Goal: Communication & Community: Participate in discussion

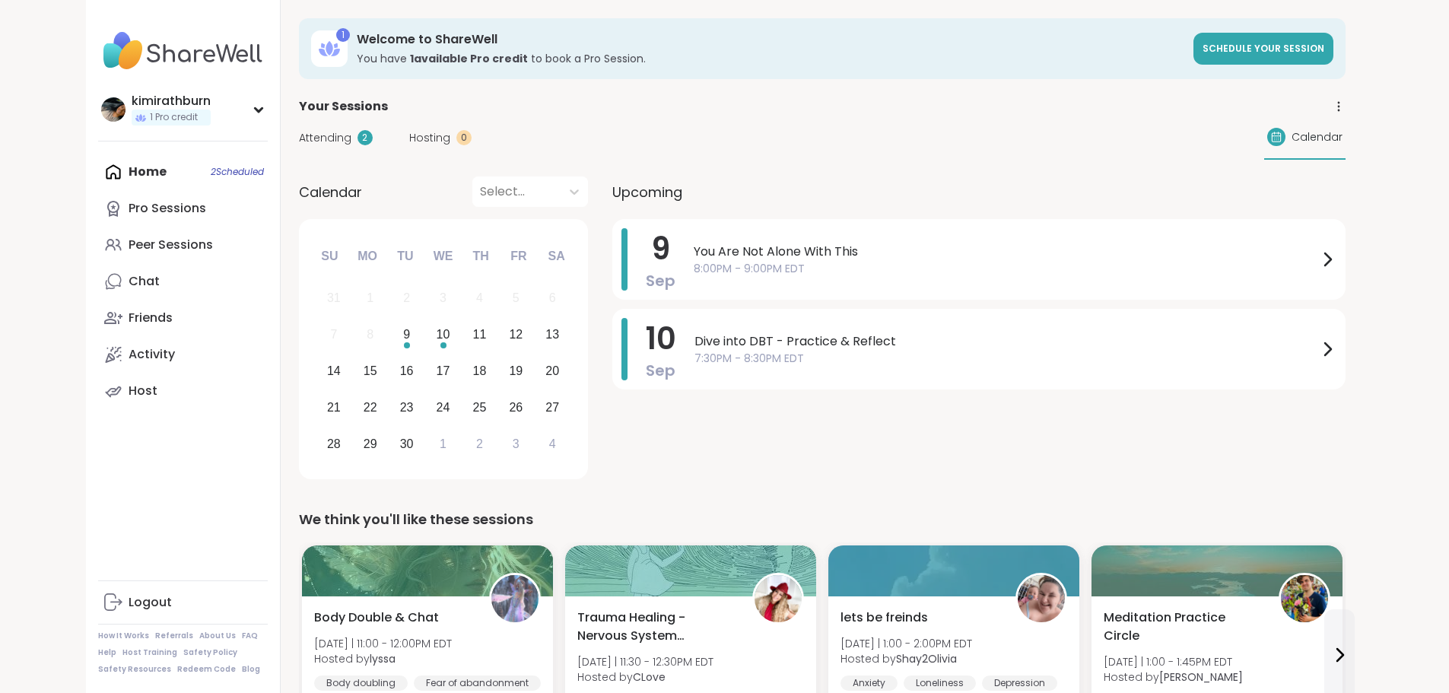
click at [129, 284] on div "Chat" at bounding box center [144, 281] width 31 height 17
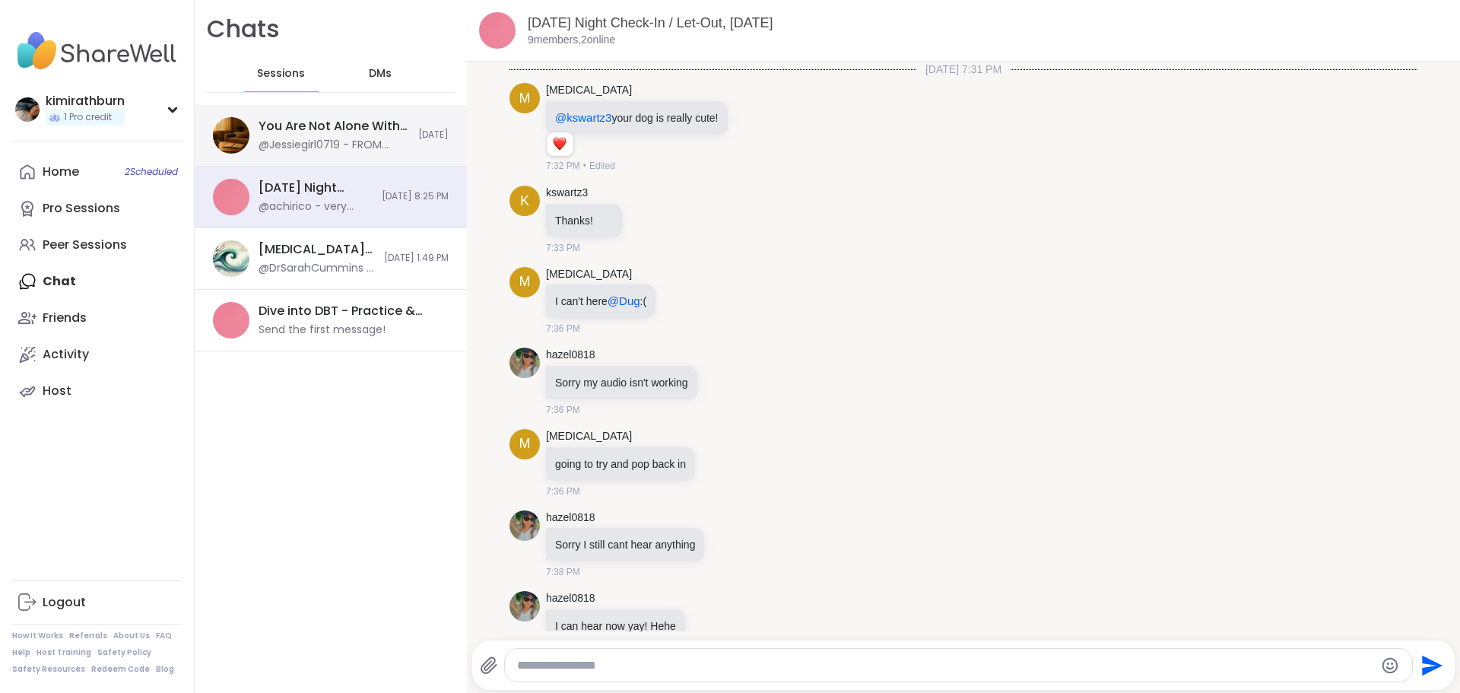
scroll to position [2287, 0]
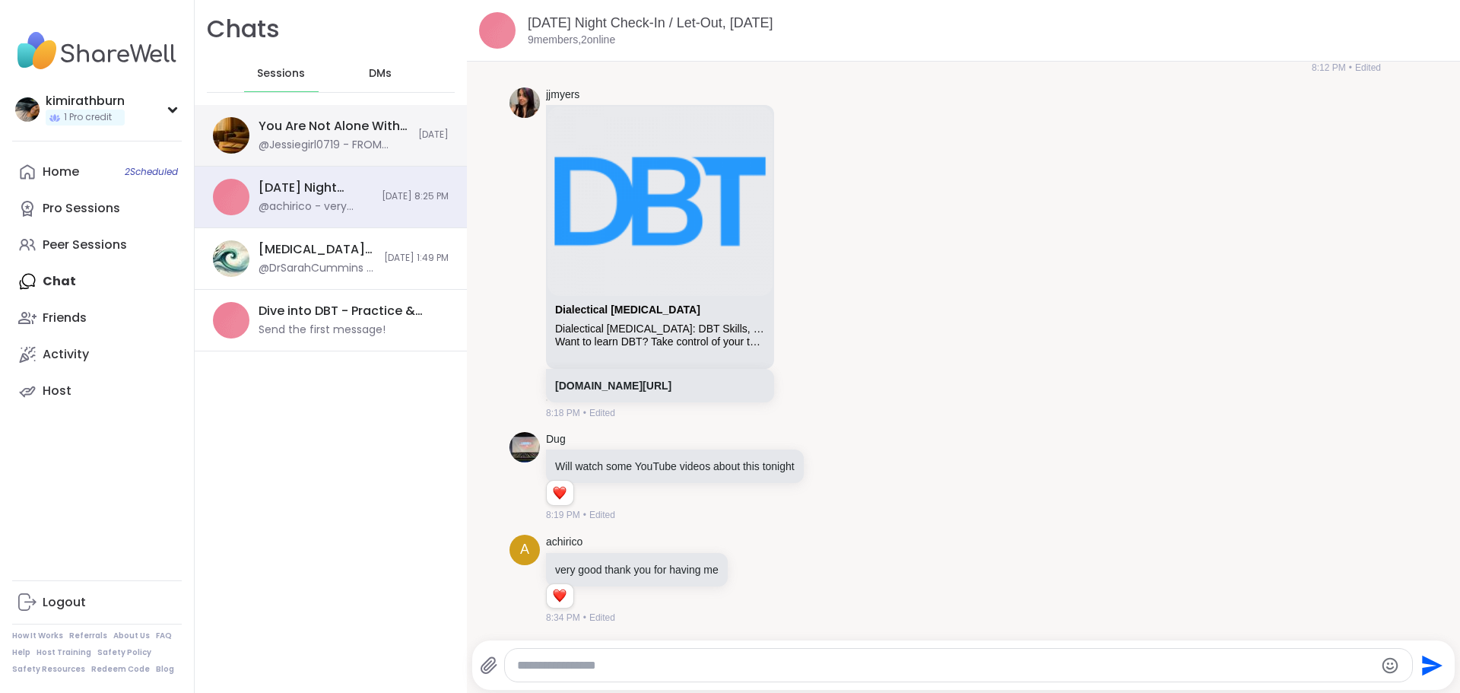
click at [307, 138] on div "@Jessiegirl0719 - FROM SHAREWELL: Hi all - we’re aware of the tech issues happe…" at bounding box center [334, 145] width 151 height 15
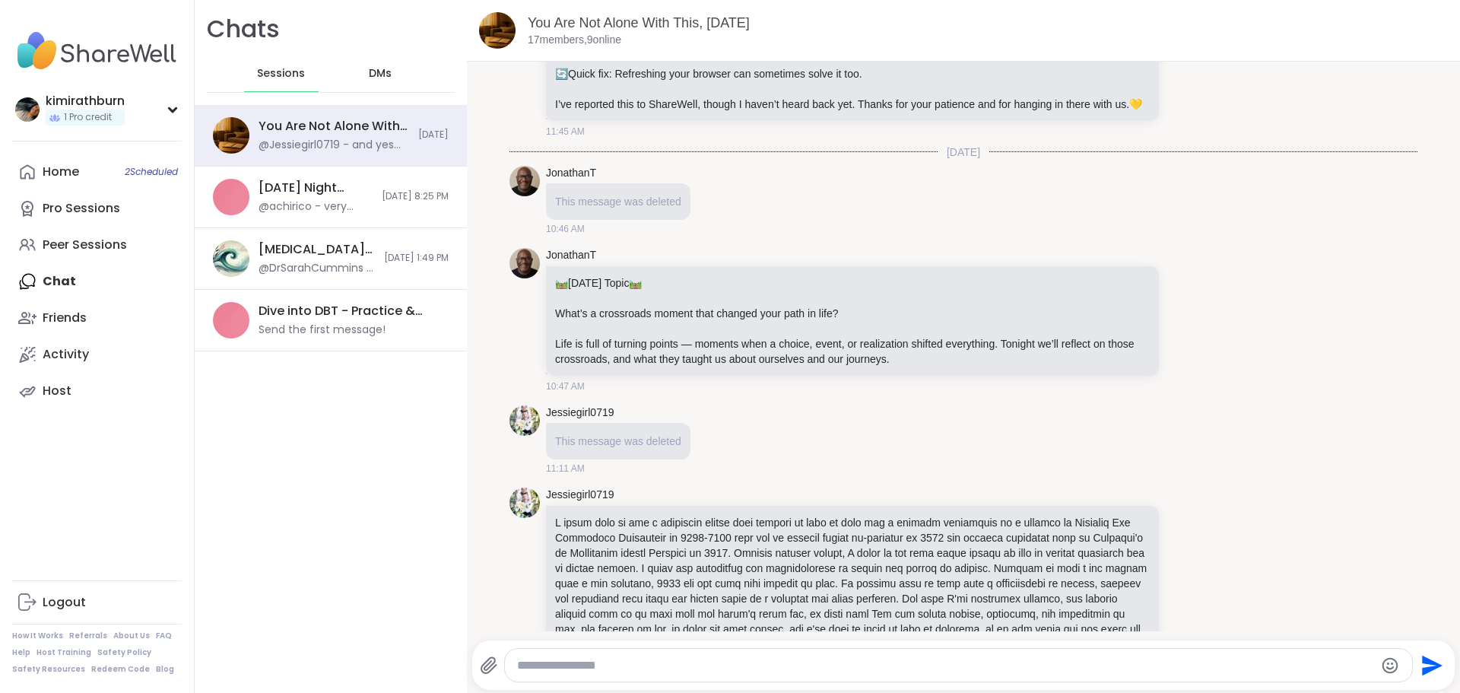
scroll to position [152, 0]
click at [941, 619] on button "New Messages!" at bounding box center [963, 619] width 77 height 18
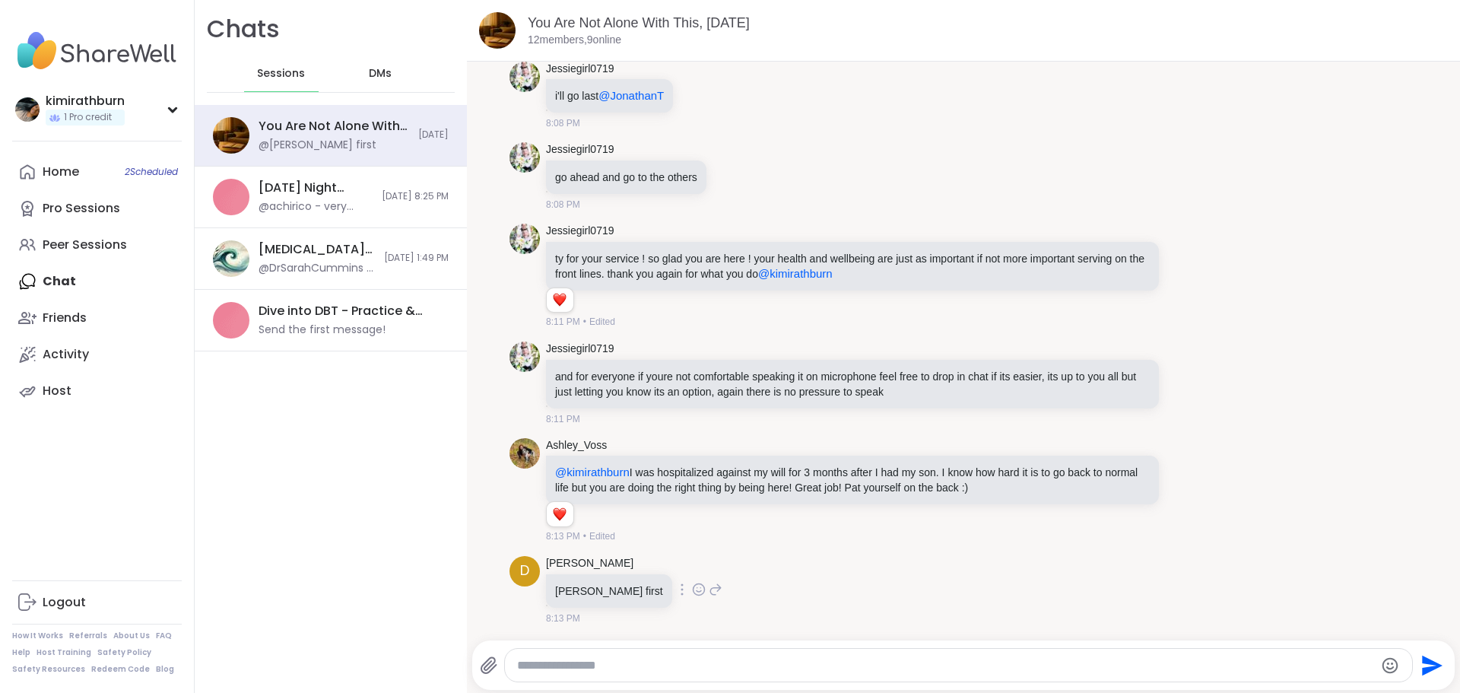
scroll to position [4621, 0]
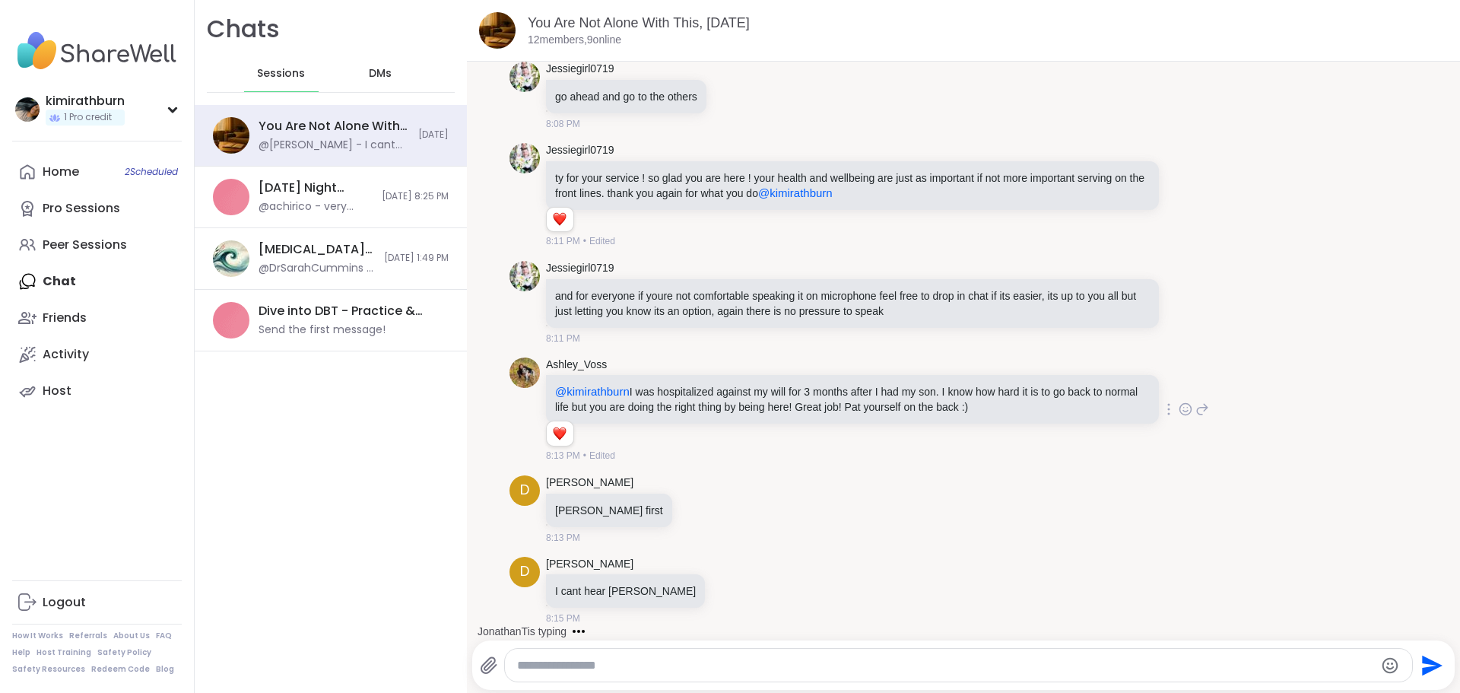
click at [1179, 411] on icon at bounding box center [1186, 409] width 14 height 15
click at [1058, 383] on div "Select Reaction: Heart" at bounding box center [1065, 385] width 14 height 14
click at [1179, 195] on icon at bounding box center [1186, 195] width 14 height 15
click at [1058, 176] on div "Select Reaction: Heart" at bounding box center [1065, 171] width 14 height 14
click at [814, 667] on textarea "Type your message" at bounding box center [946, 665] width 858 height 15
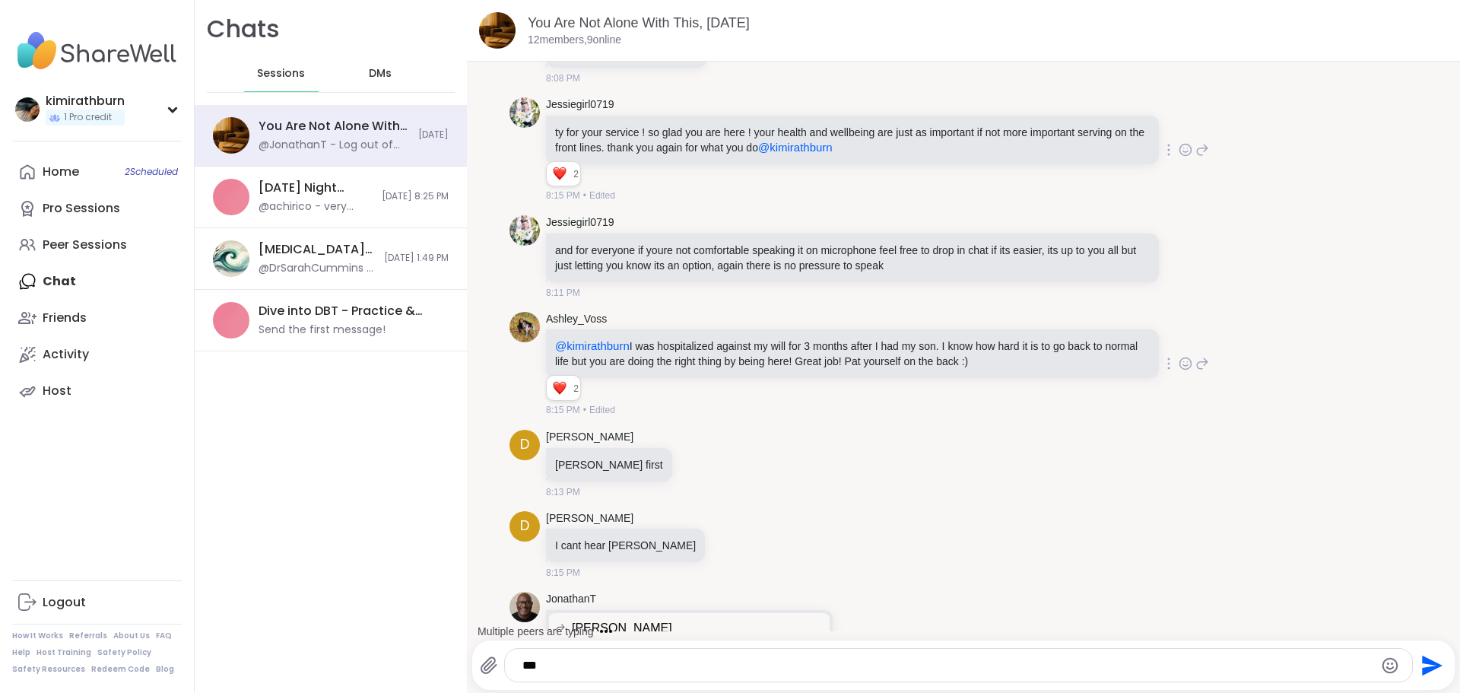
scroll to position [4754, 0]
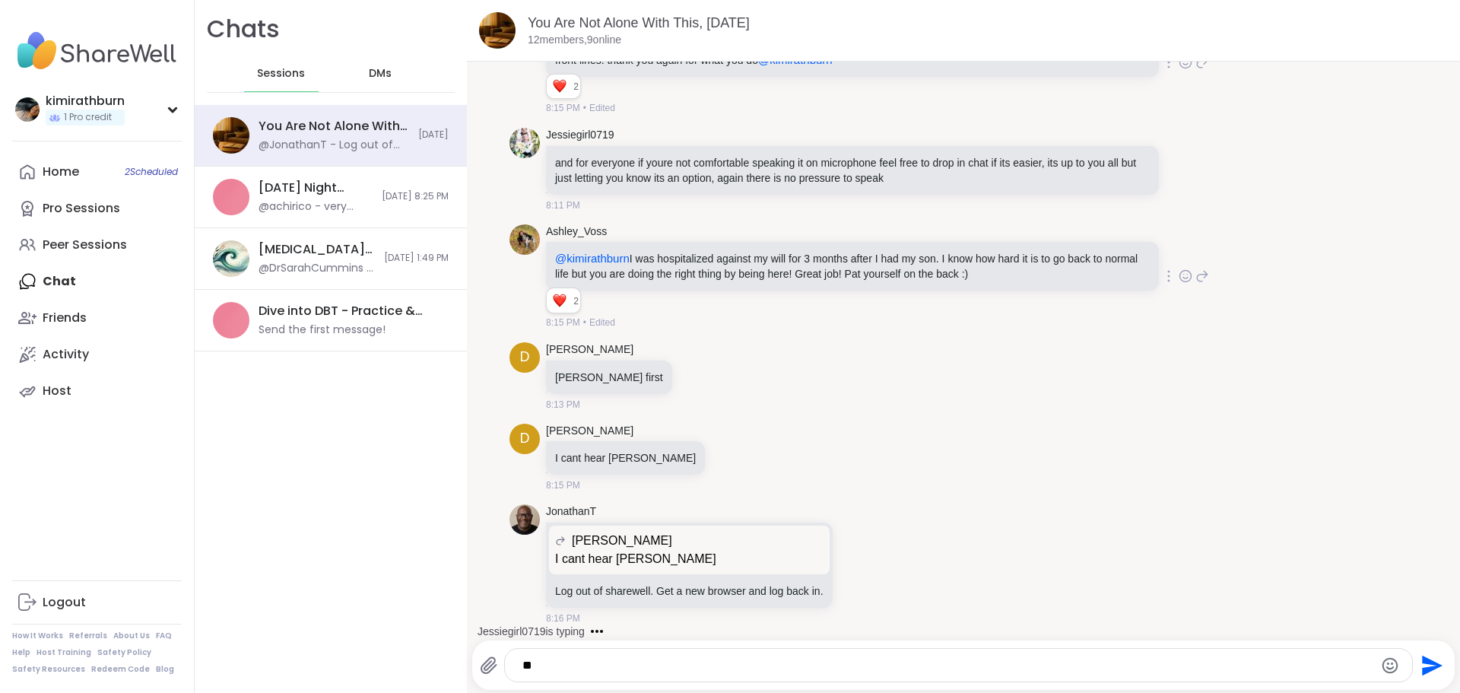
type textarea "*"
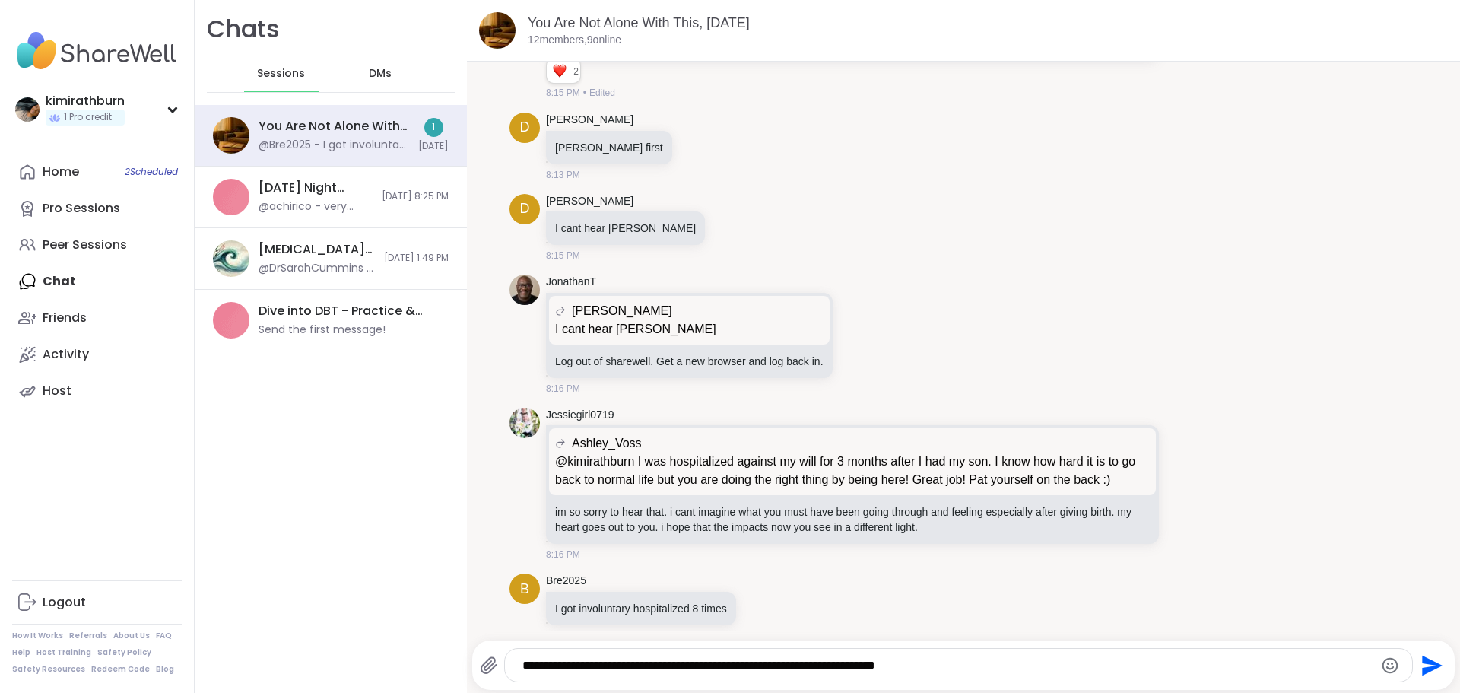
scroll to position [5020, 0]
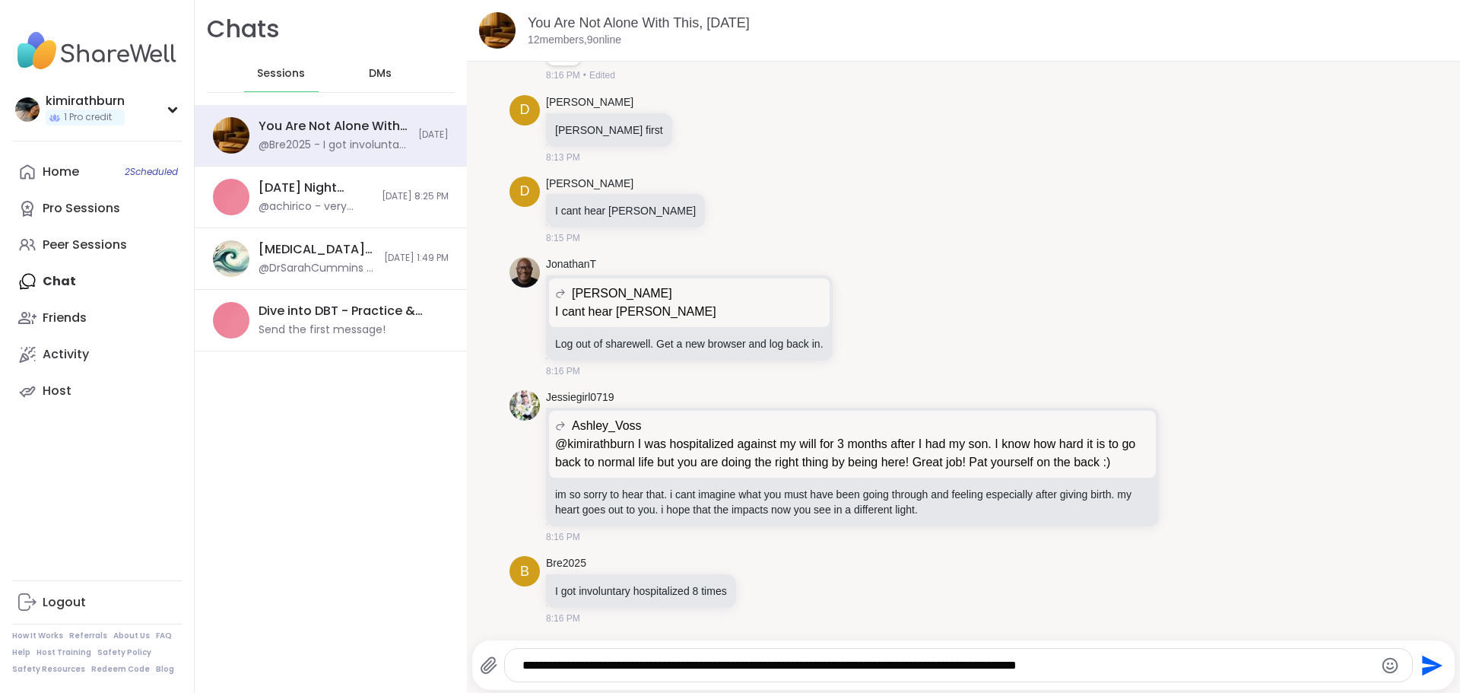
type textarea "**********"
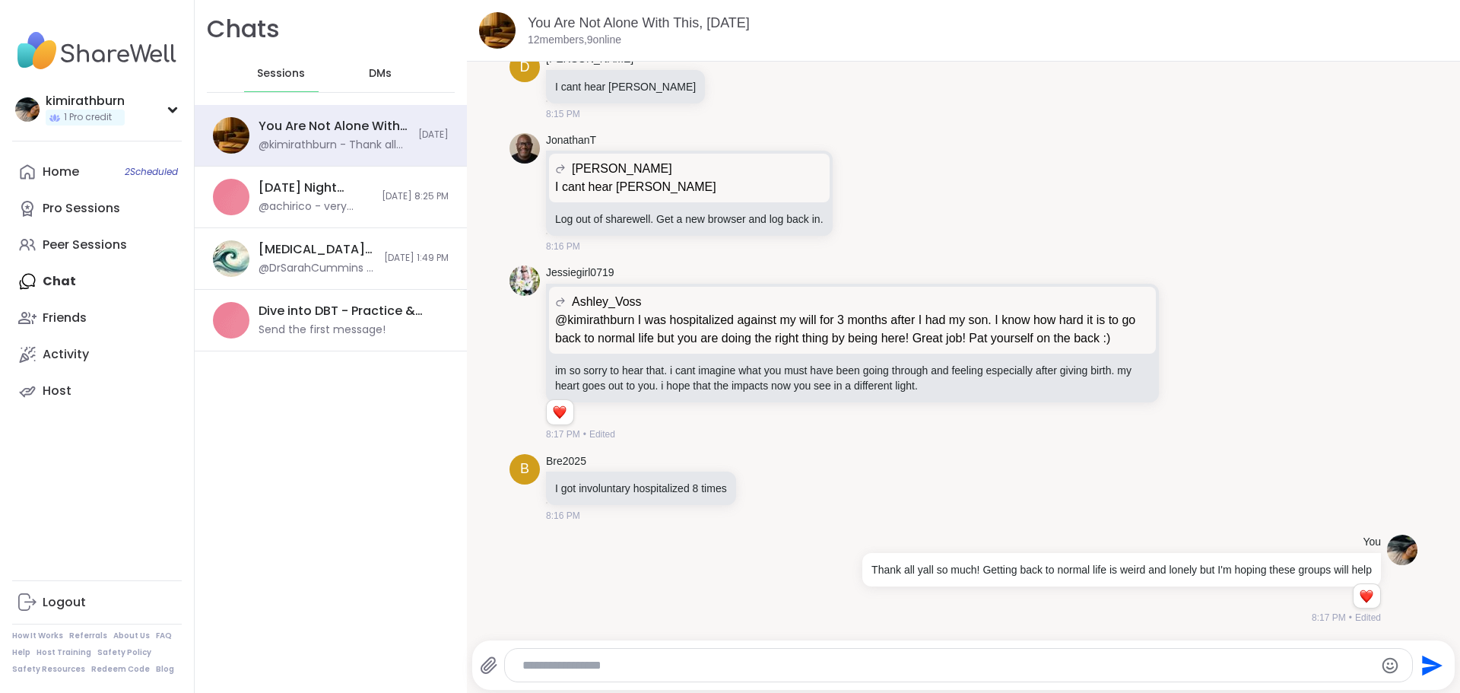
scroll to position [5188, 0]
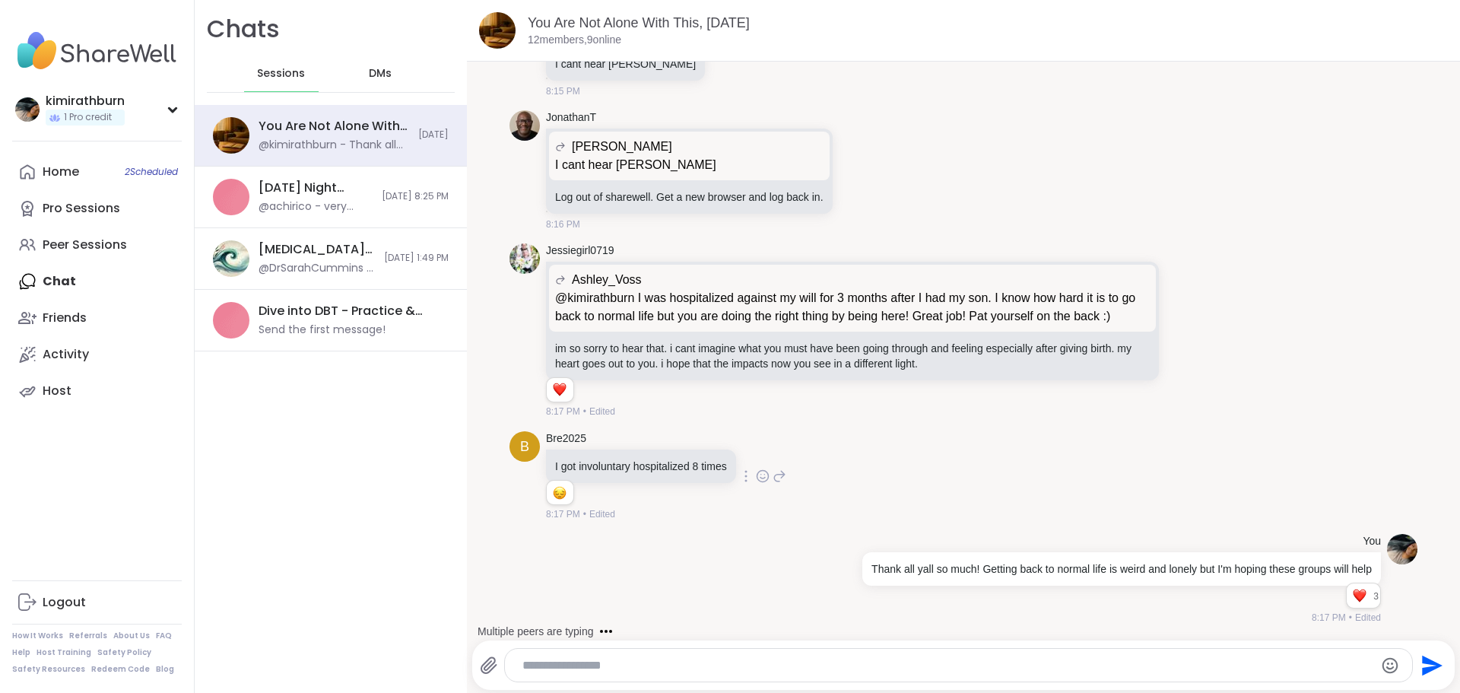
click at [764, 484] on icon at bounding box center [763, 475] width 14 height 15
click at [679, 459] on div "Select Reaction: Sad" at bounding box center [675, 452] width 14 height 14
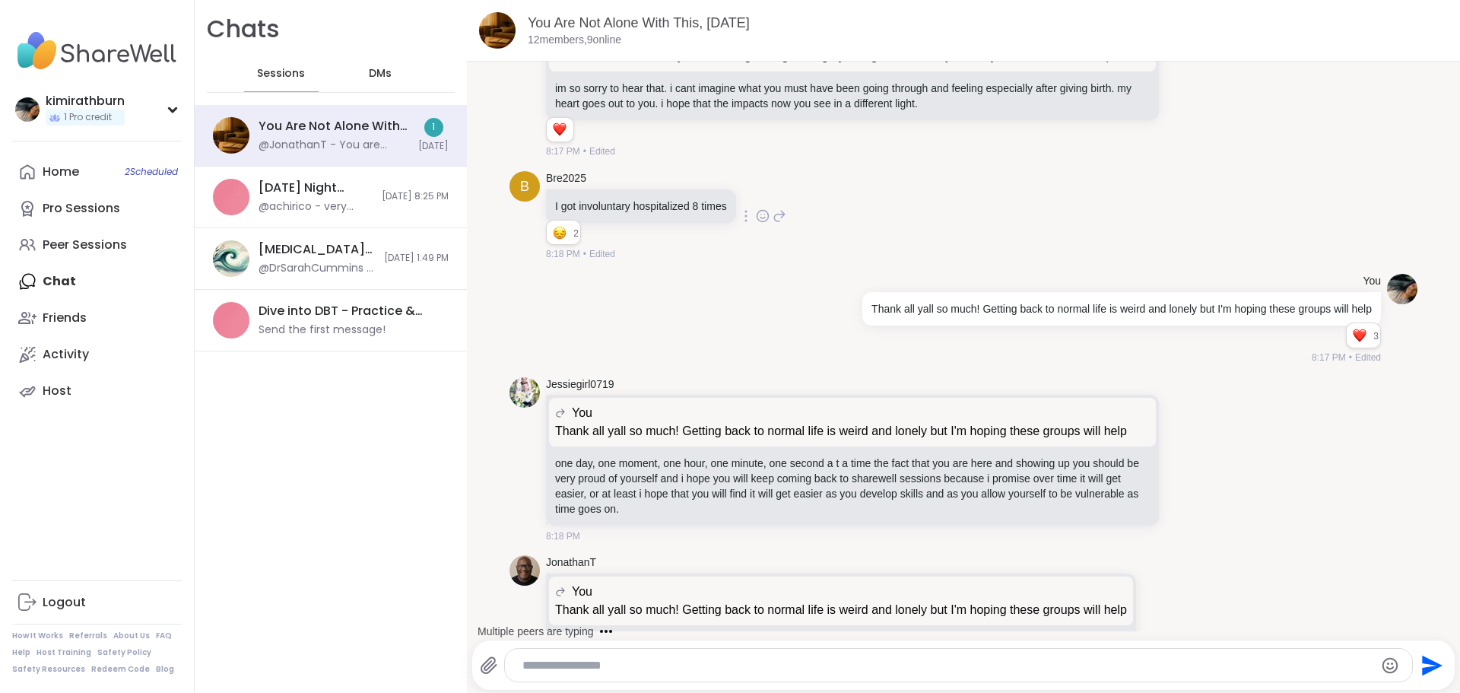
scroll to position [5557, 0]
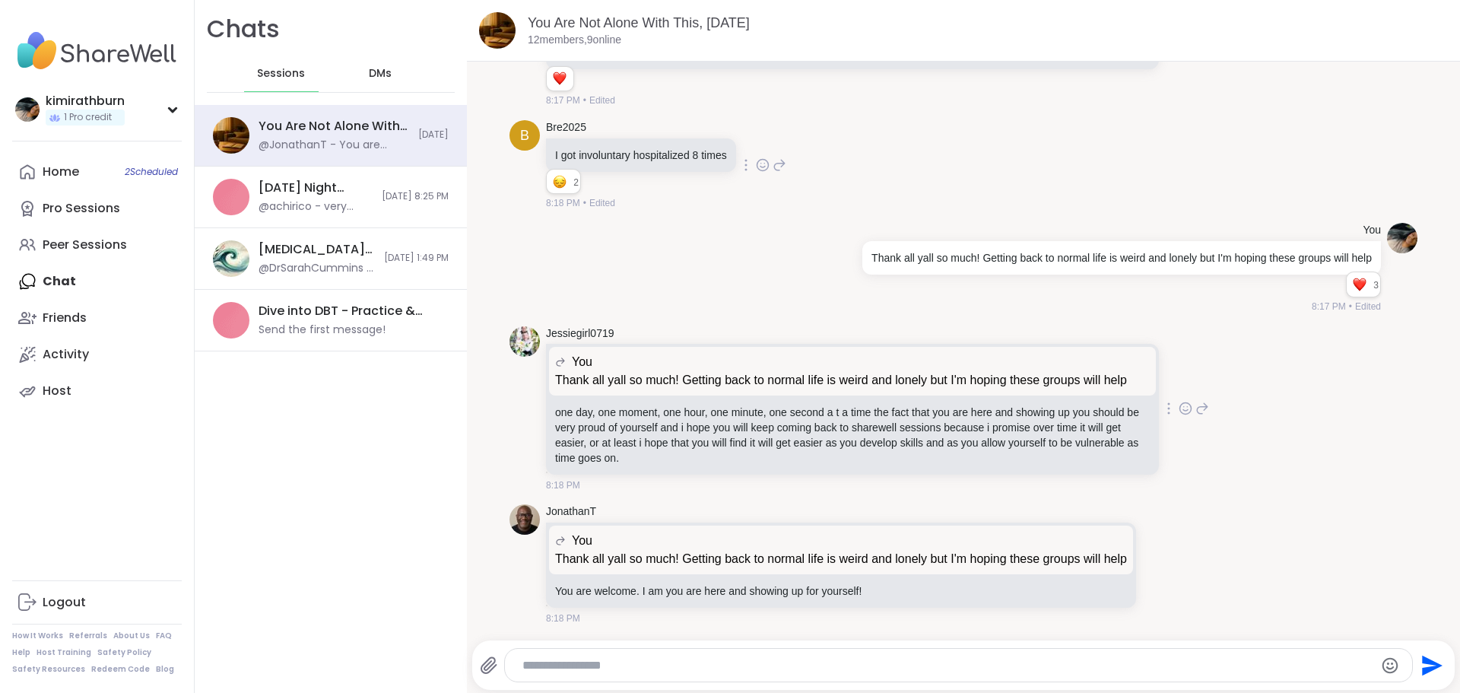
click at [1179, 402] on icon at bounding box center [1184, 407] width 11 height 11
click at [1058, 377] on div "Select Reaction: Heart" at bounding box center [1065, 384] width 14 height 14
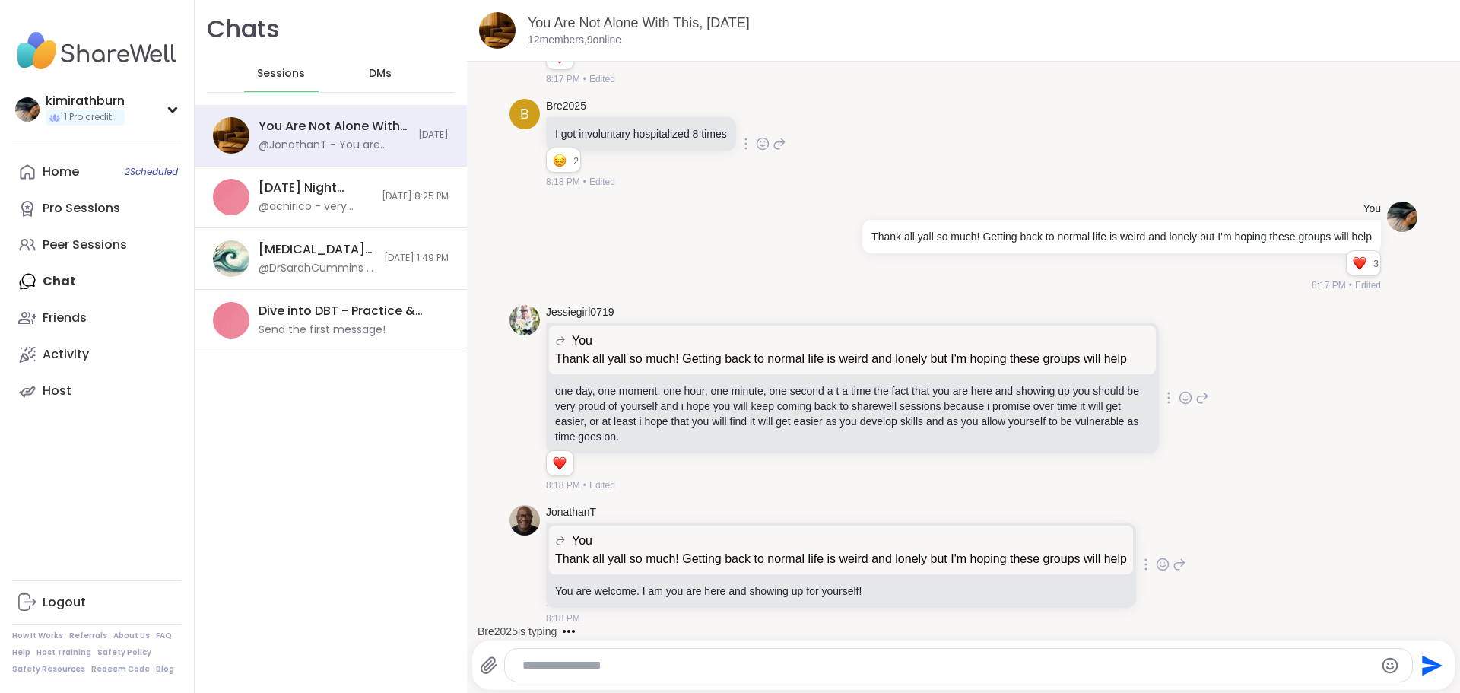
click at [1156, 572] on icon at bounding box center [1163, 564] width 14 height 15
click at [1031, 541] on button "Select Reaction: Heart" at bounding box center [1042, 540] width 30 height 30
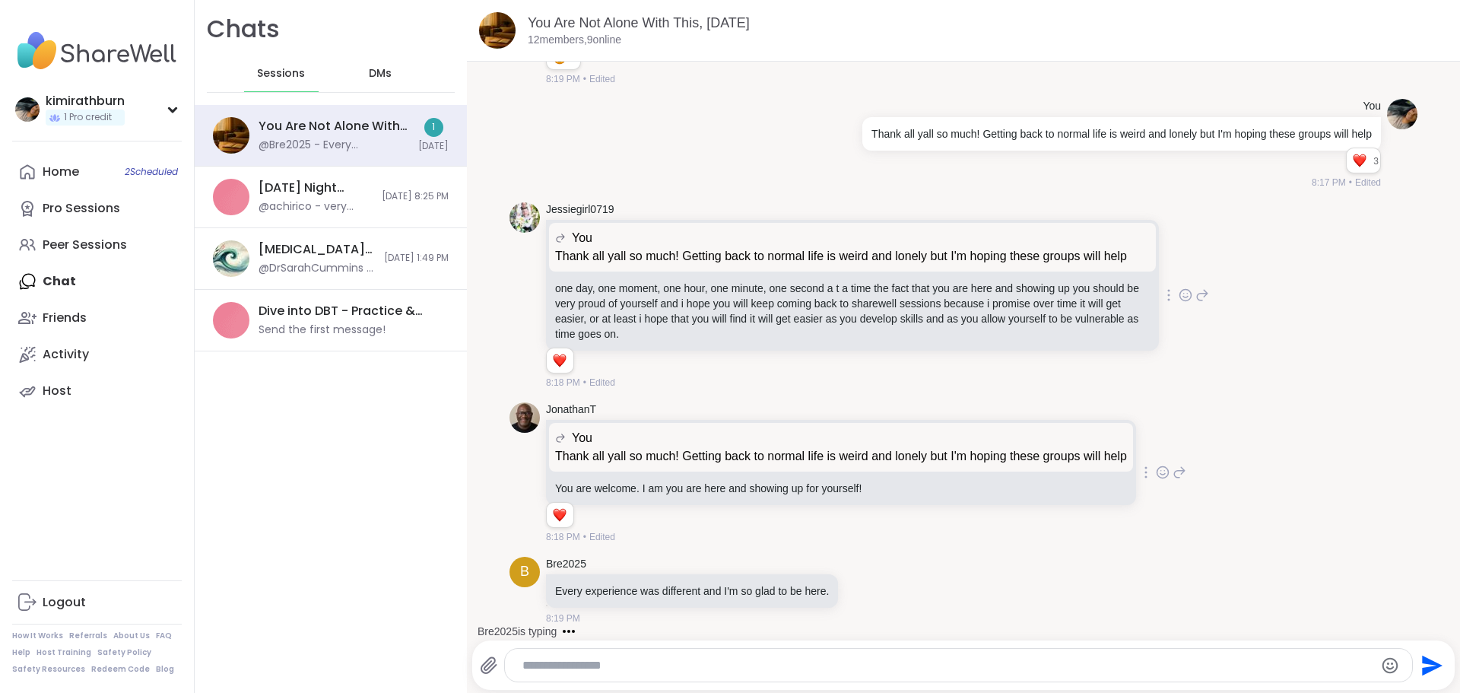
scroll to position [5681, 0]
click at [866, 595] on icon at bounding box center [865, 590] width 14 height 15
click at [748, 576] on button "Select Reaction: Heart" at bounding box center [744, 566] width 30 height 30
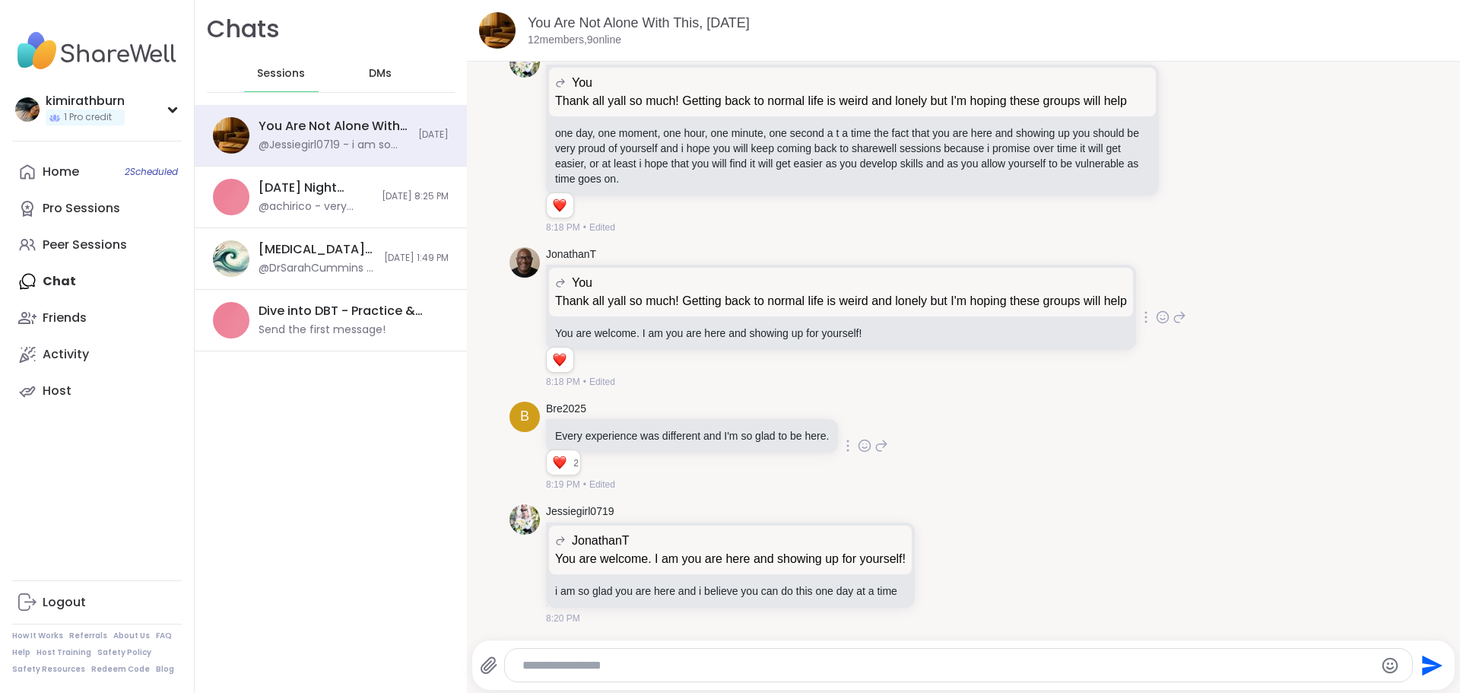
scroll to position [5917, 0]
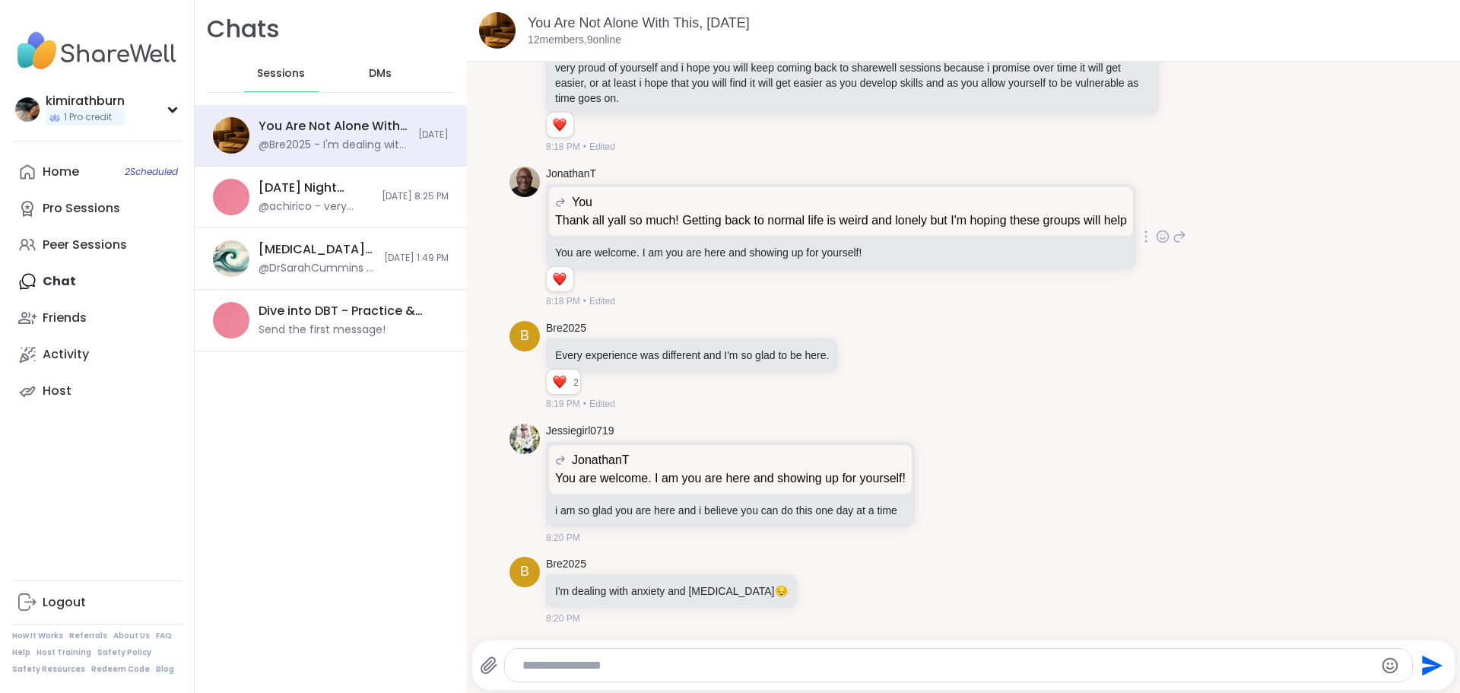
click at [830, 665] on textarea "Type your message" at bounding box center [945, 665] width 846 height 15
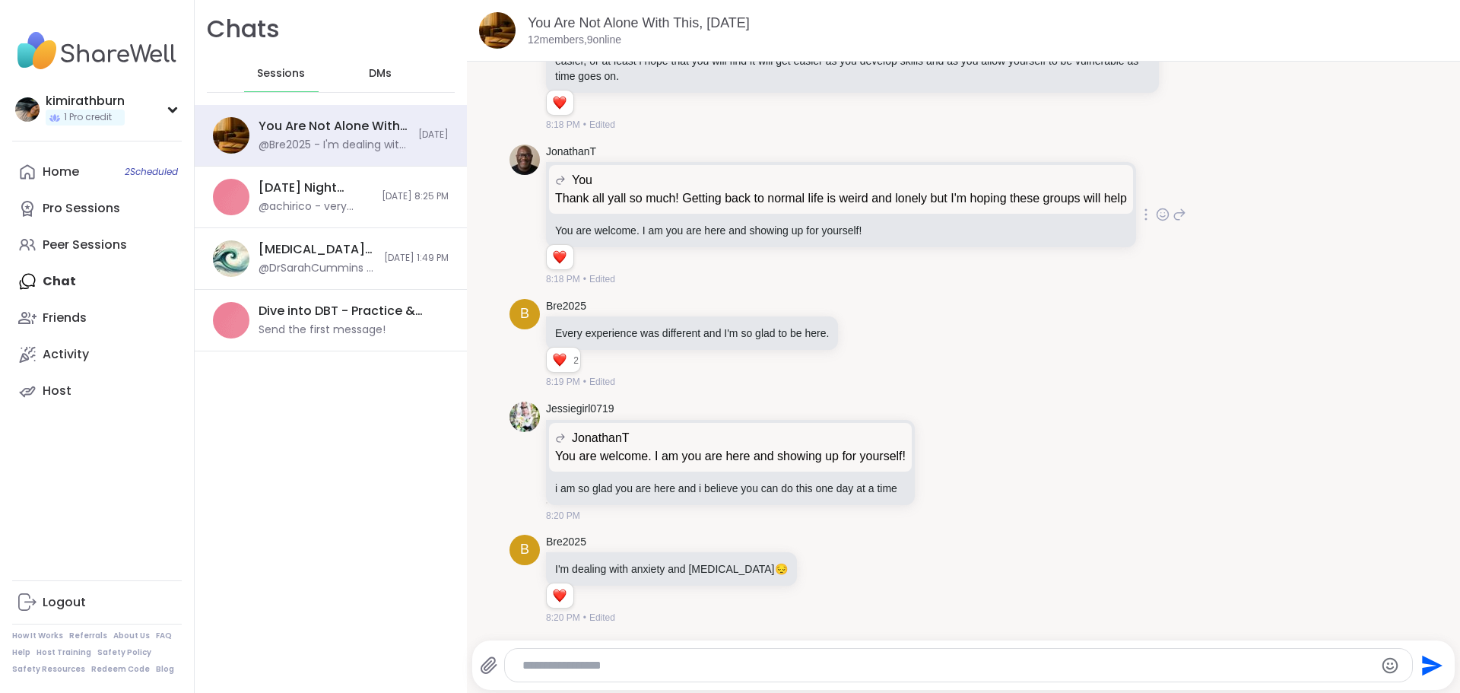
click at [833, 578] on icon at bounding box center [840, 579] width 14 height 18
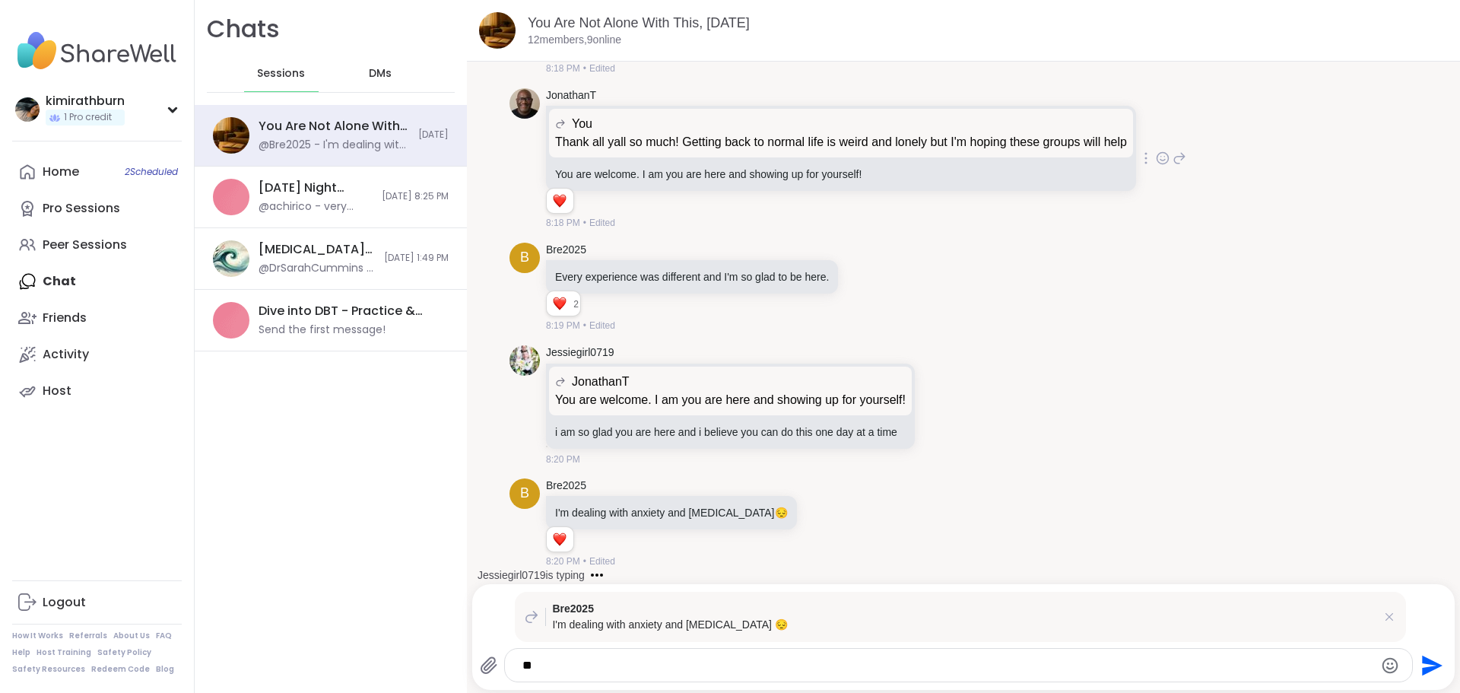
type textarea "*"
click at [1386, 623] on icon at bounding box center [1389, 616] width 15 height 15
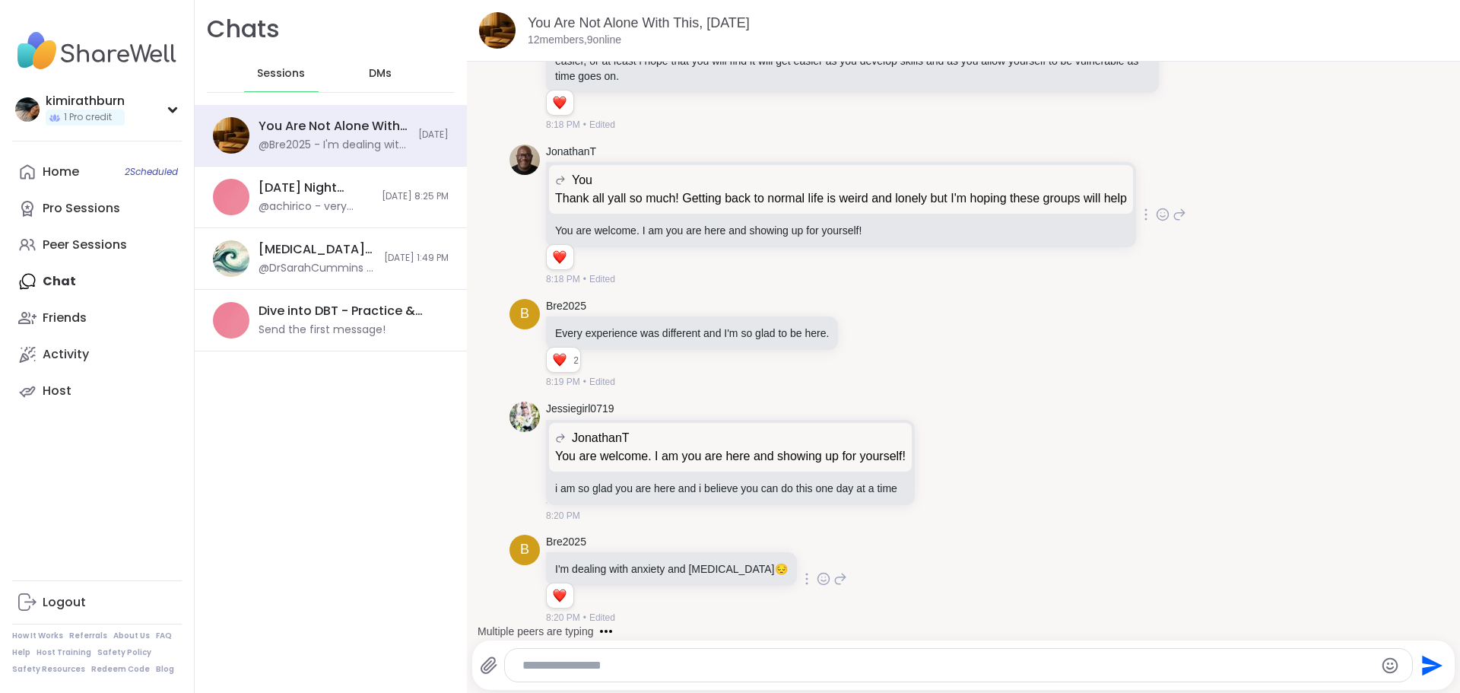
click at [817, 580] on icon at bounding box center [824, 578] width 14 height 15
click at [687, 554] on button "Select Reaction: Heart" at bounding box center [702, 554] width 30 height 30
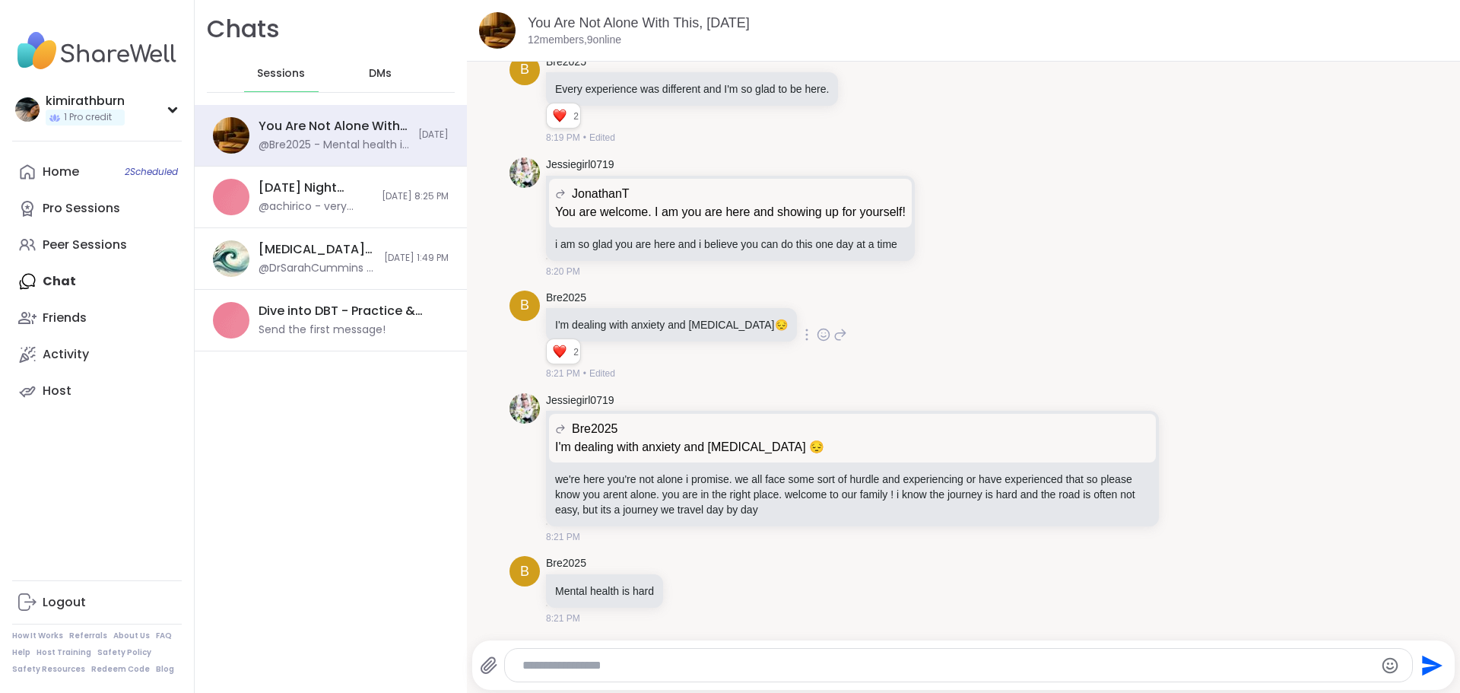
scroll to position [6205, 0]
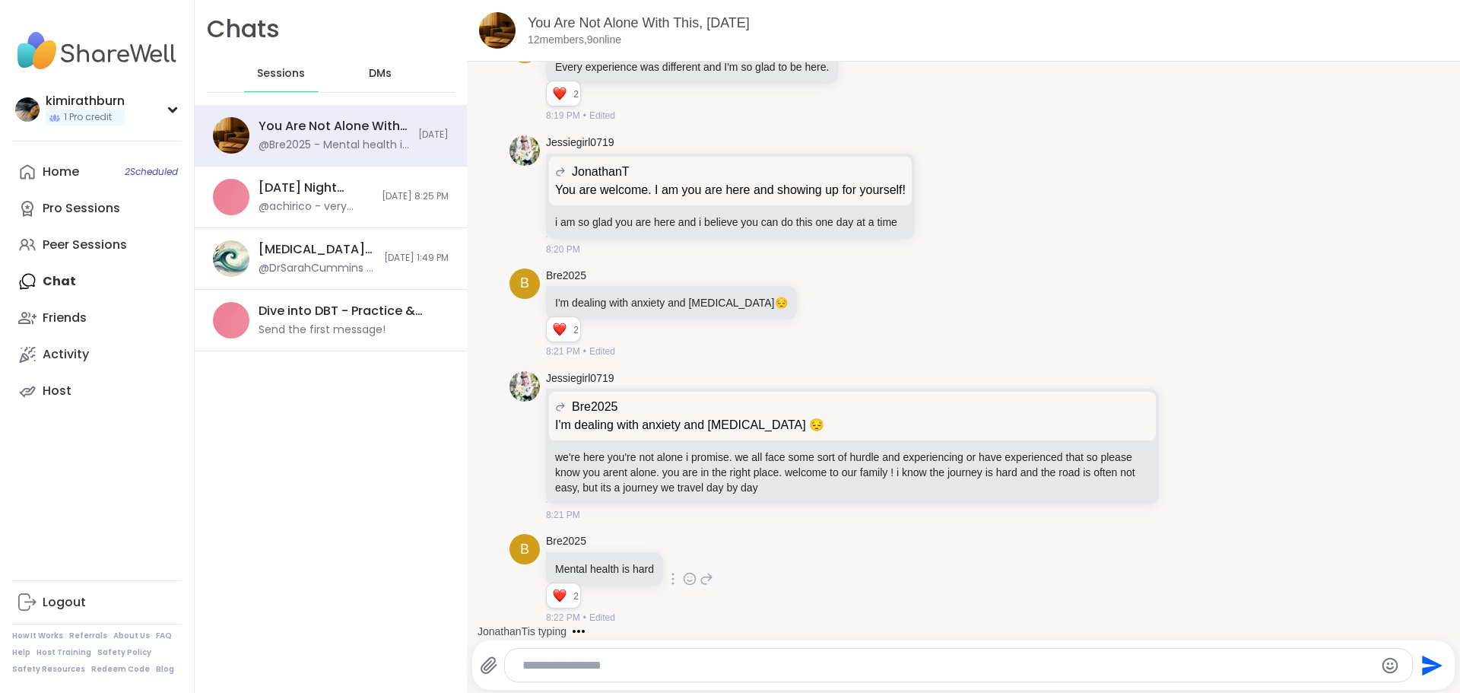
click at [707, 576] on icon at bounding box center [707, 579] width 14 height 18
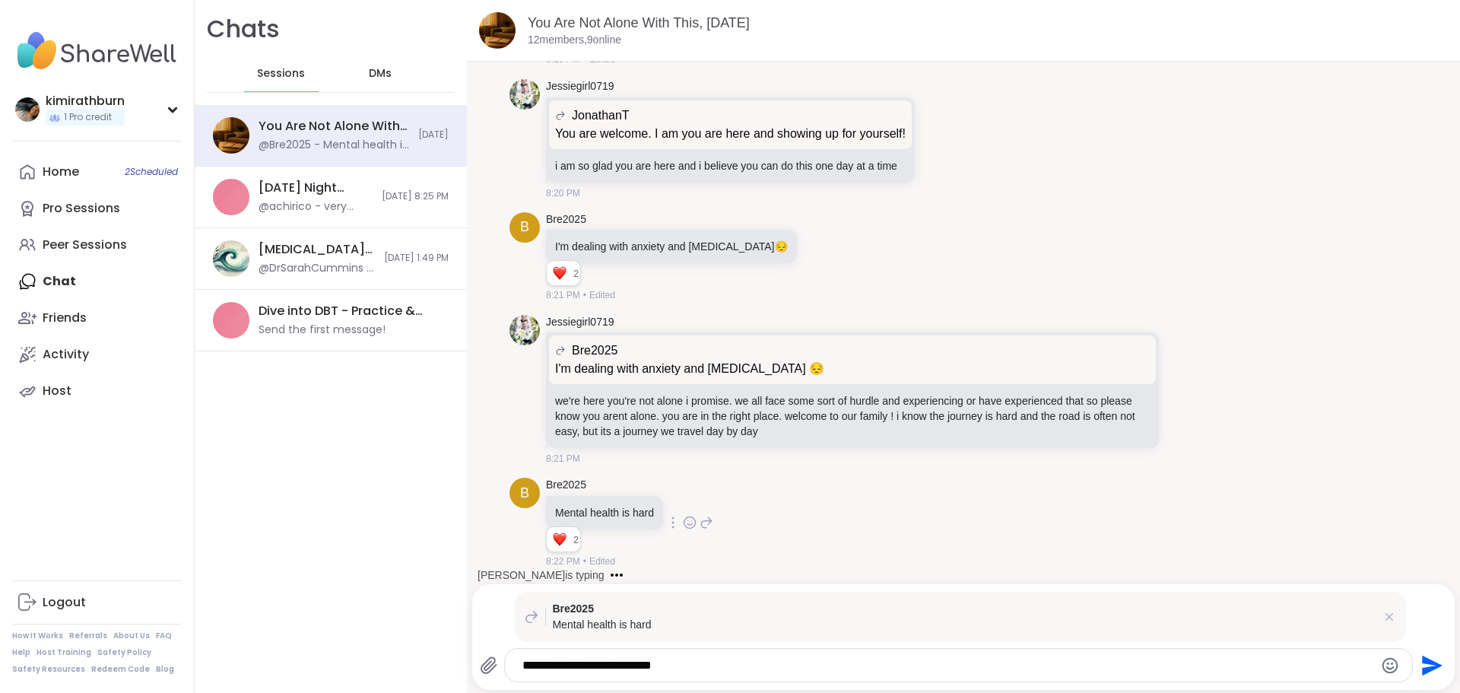
scroll to position [6262, 0]
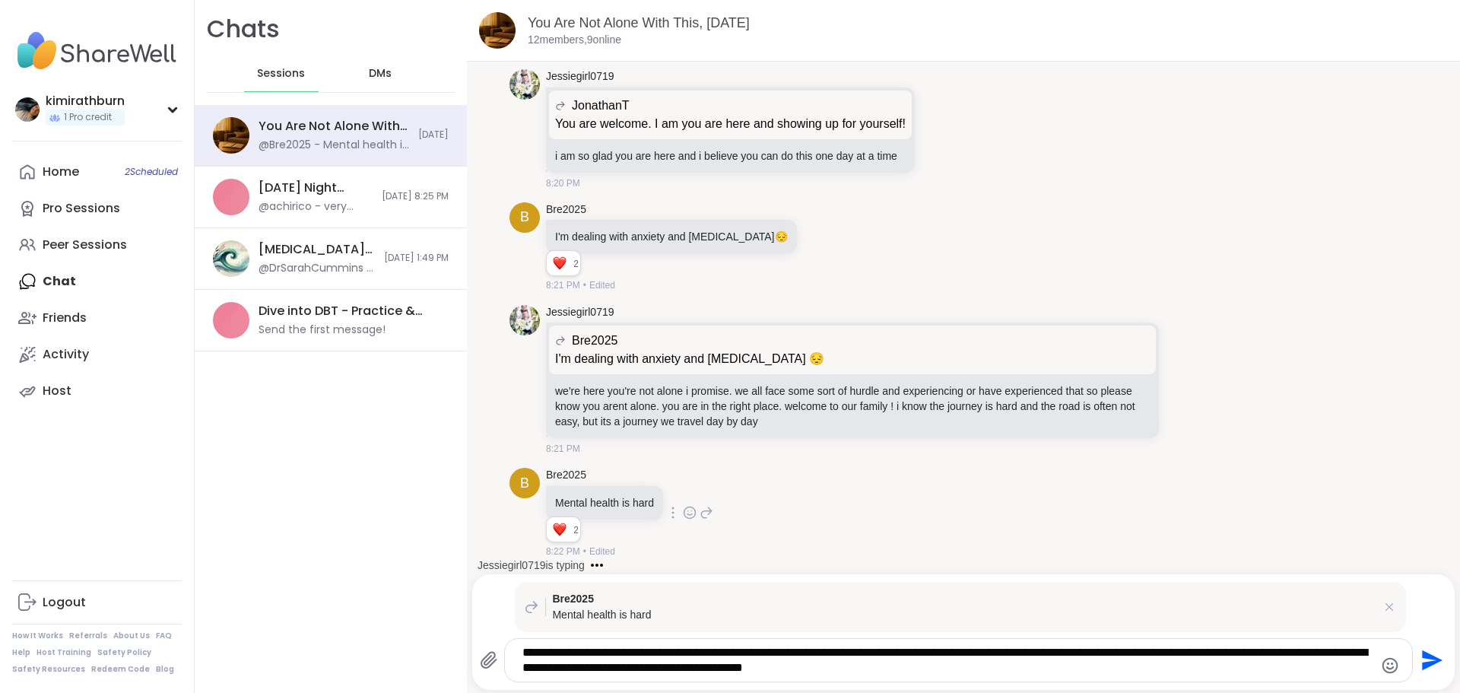
type textarea "**********"
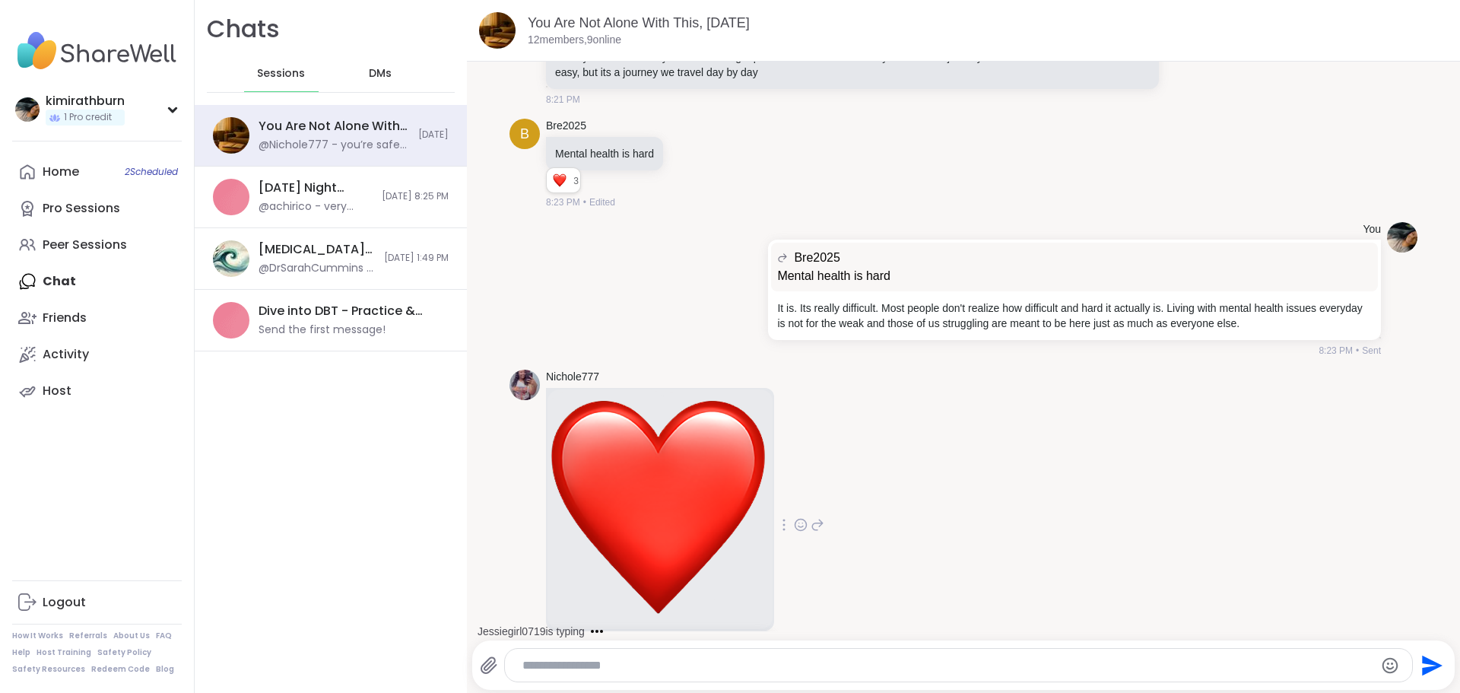
scroll to position [6677, 0]
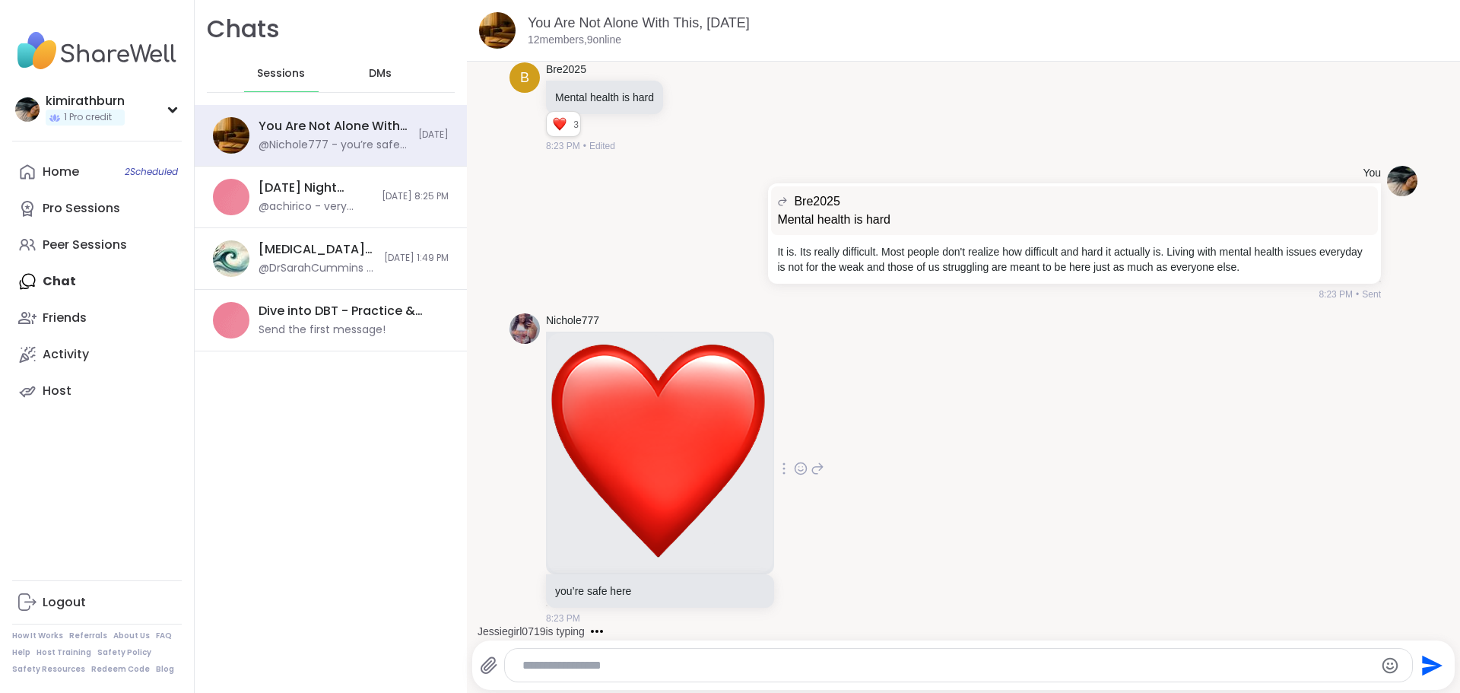
click at [799, 462] on icon at bounding box center [801, 468] width 14 height 15
click at [805, 437] on span "Select Reaction: Heart" at bounding box center [801, 444] width 14 height 15
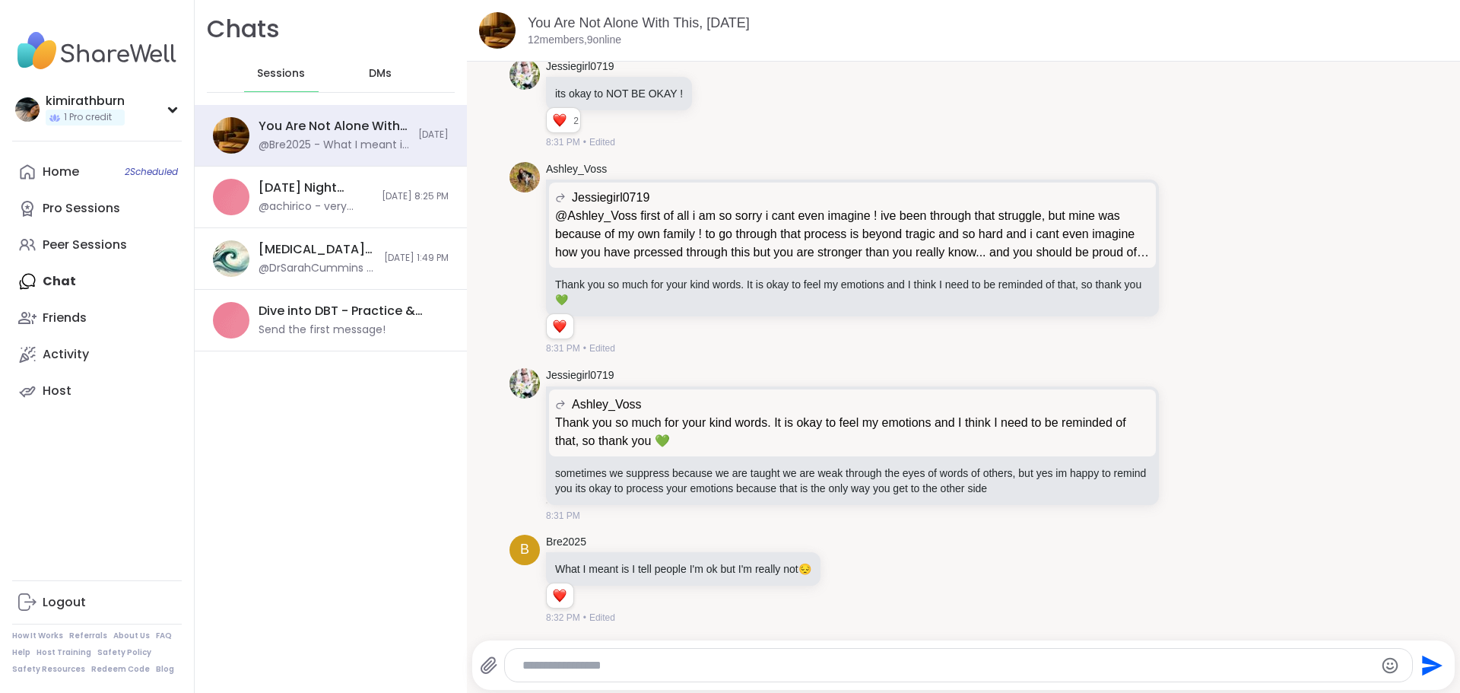
scroll to position [7786, 0]
click at [854, 575] on icon at bounding box center [847, 578] width 14 height 15
click at [733, 560] on div "Select Reaction: Heart" at bounding box center [726, 555] width 14 height 14
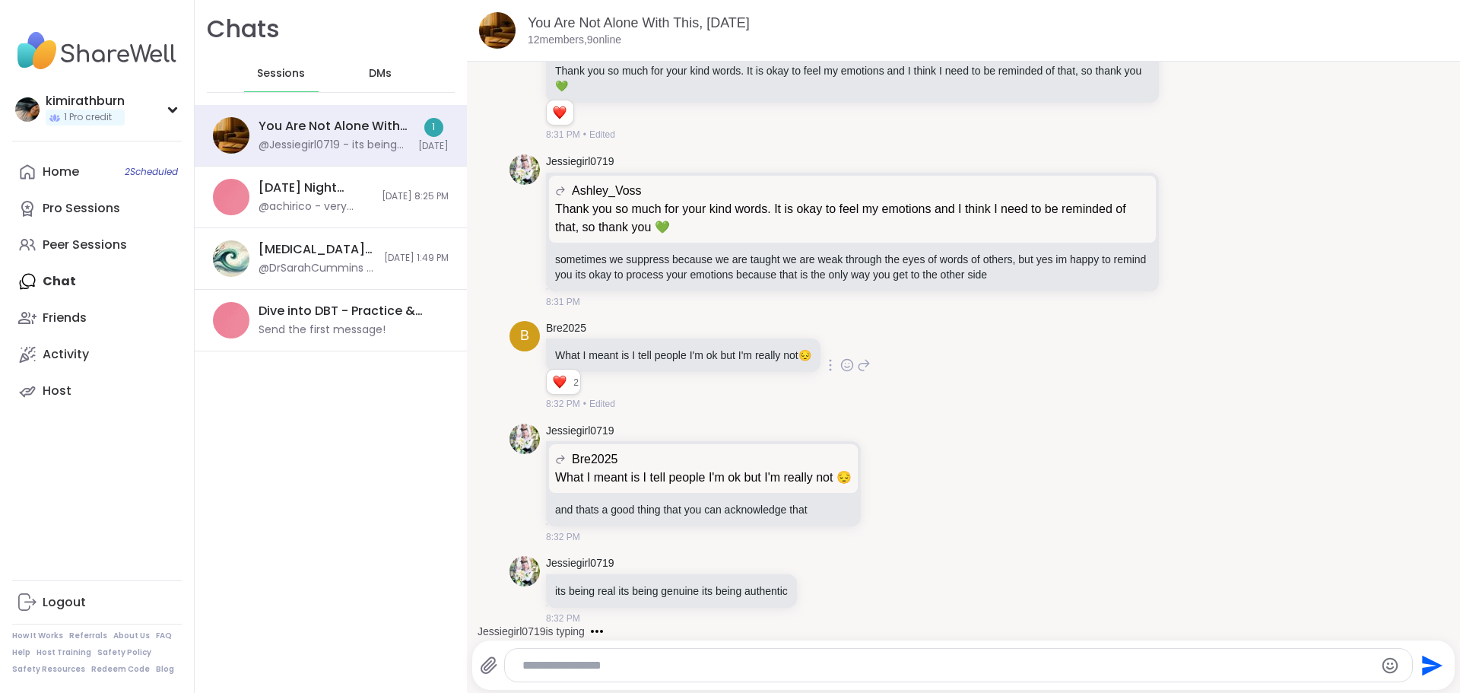
scroll to position [8000, 0]
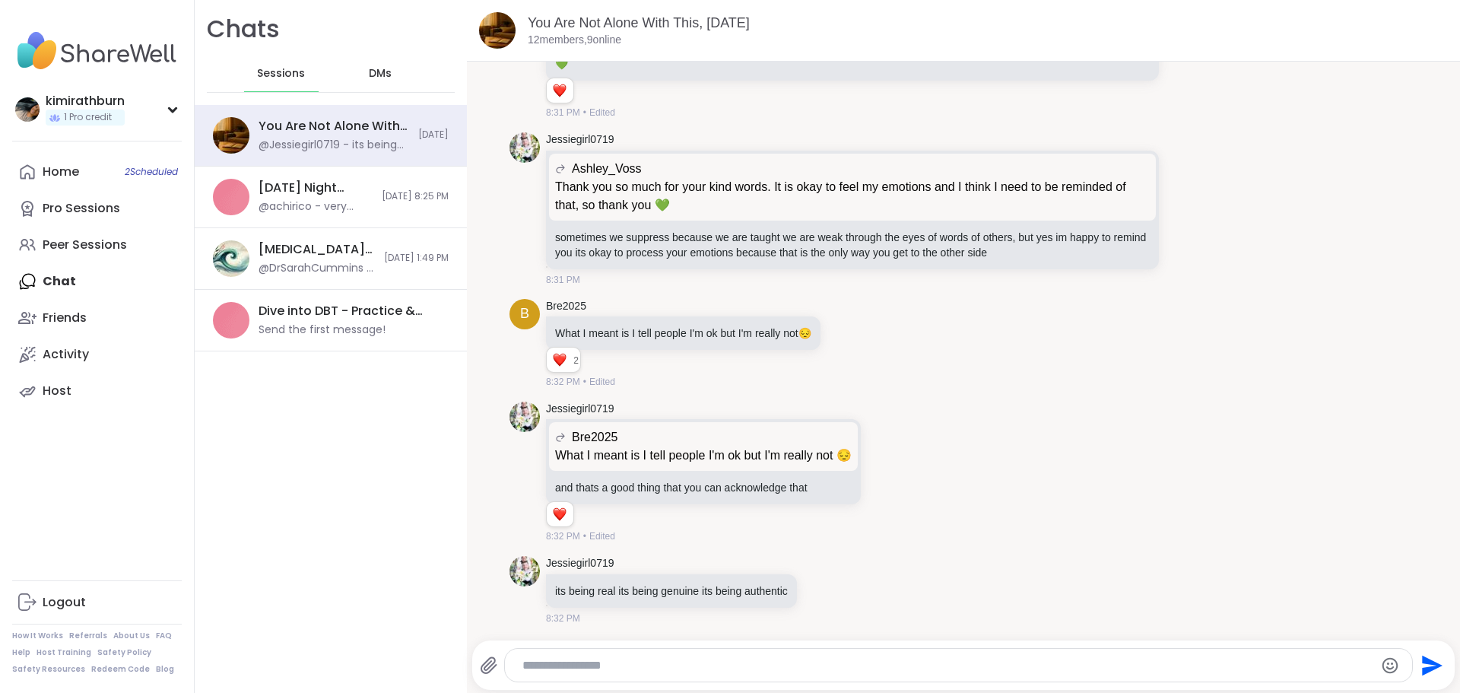
click at [783, 669] on textarea "Type your message" at bounding box center [945, 665] width 846 height 15
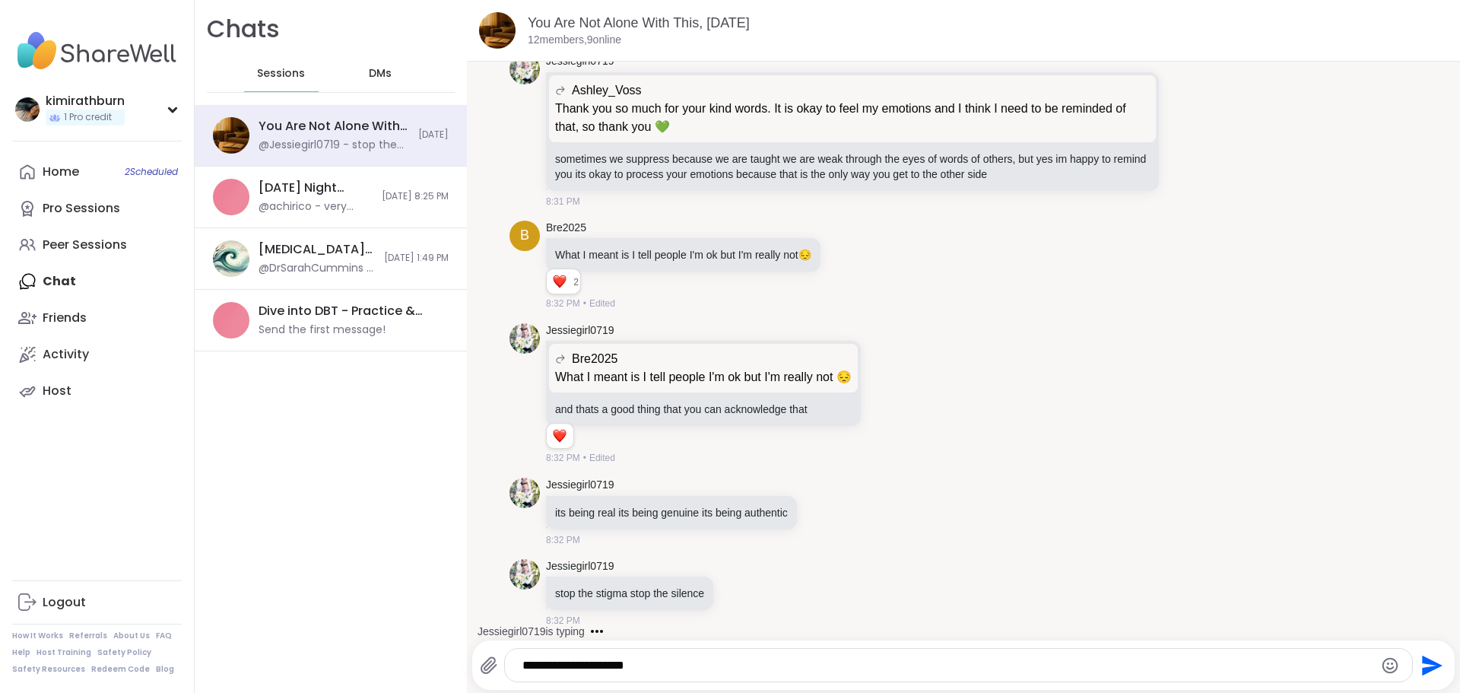
scroll to position [8103, 0]
type textarea "**********"
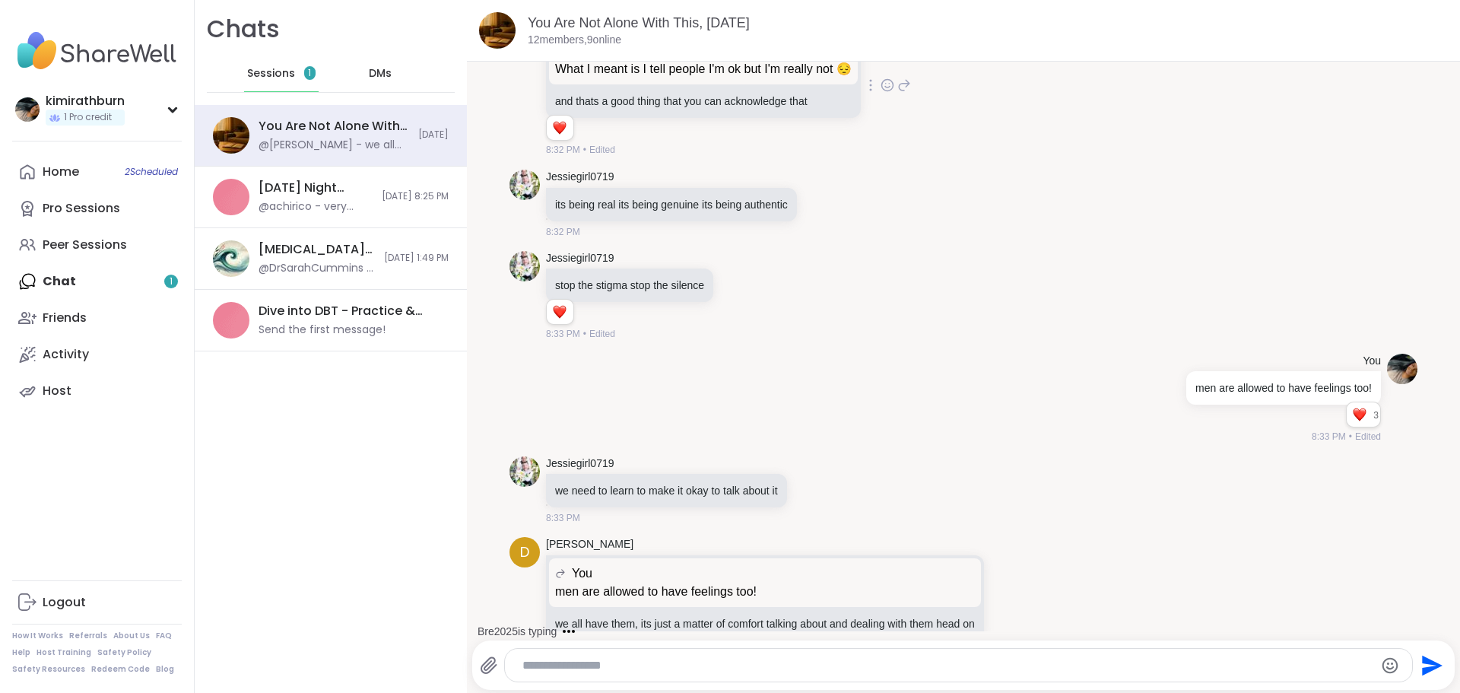
scroll to position [8441, 0]
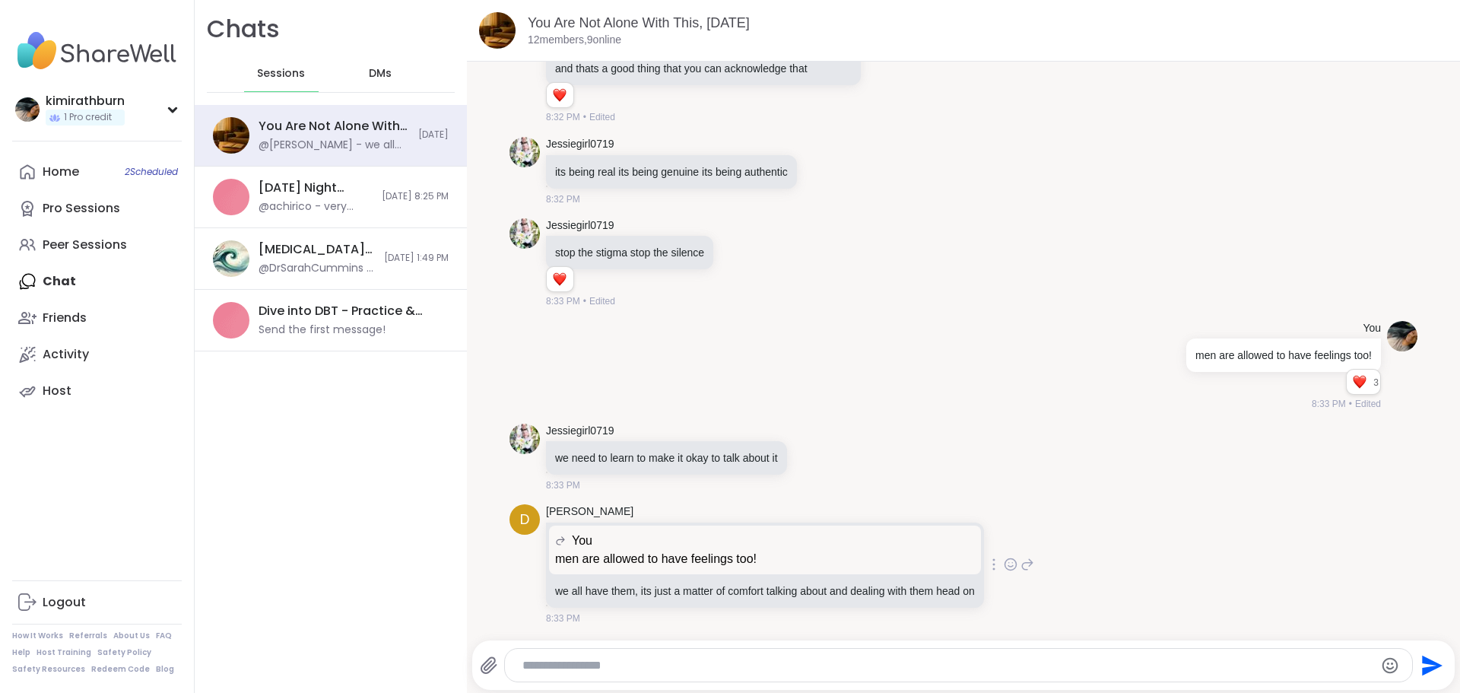
click at [1016, 568] on icon at bounding box center [1011, 564] width 14 height 15
click at [889, 535] on div "Select Reaction: Heart" at bounding box center [890, 540] width 14 height 14
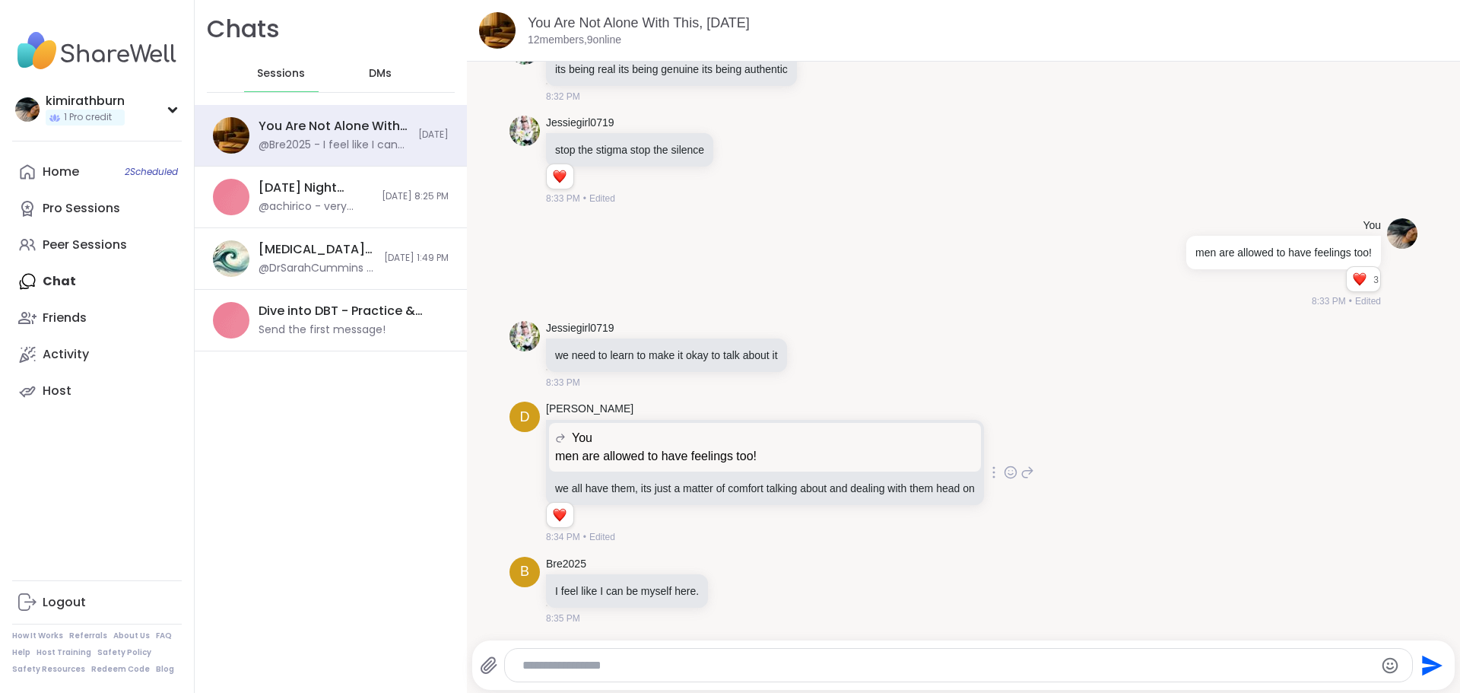
scroll to position [8566, 0]
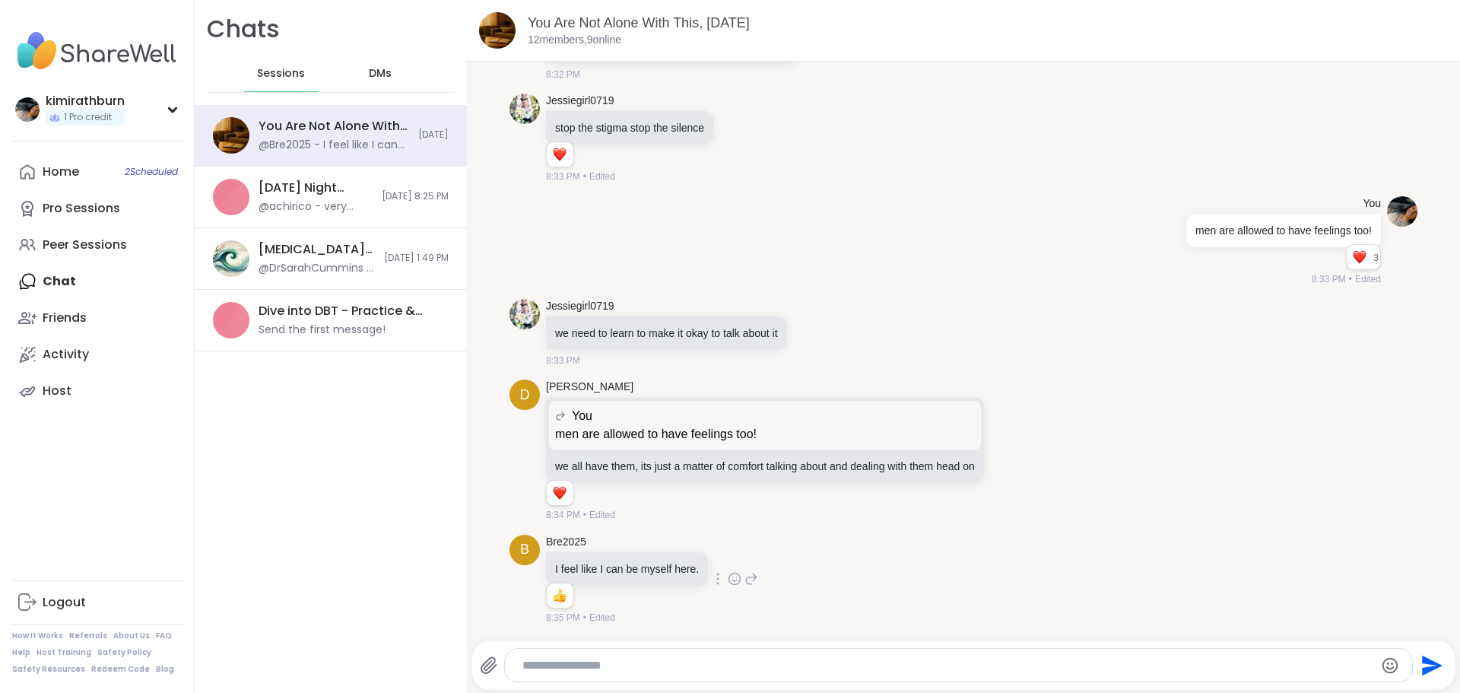
click at [728, 575] on icon at bounding box center [735, 578] width 14 height 15
click at [608, 555] on div "Select Reaction: Heart" at bounding box center [614, 555] width 14 height 14
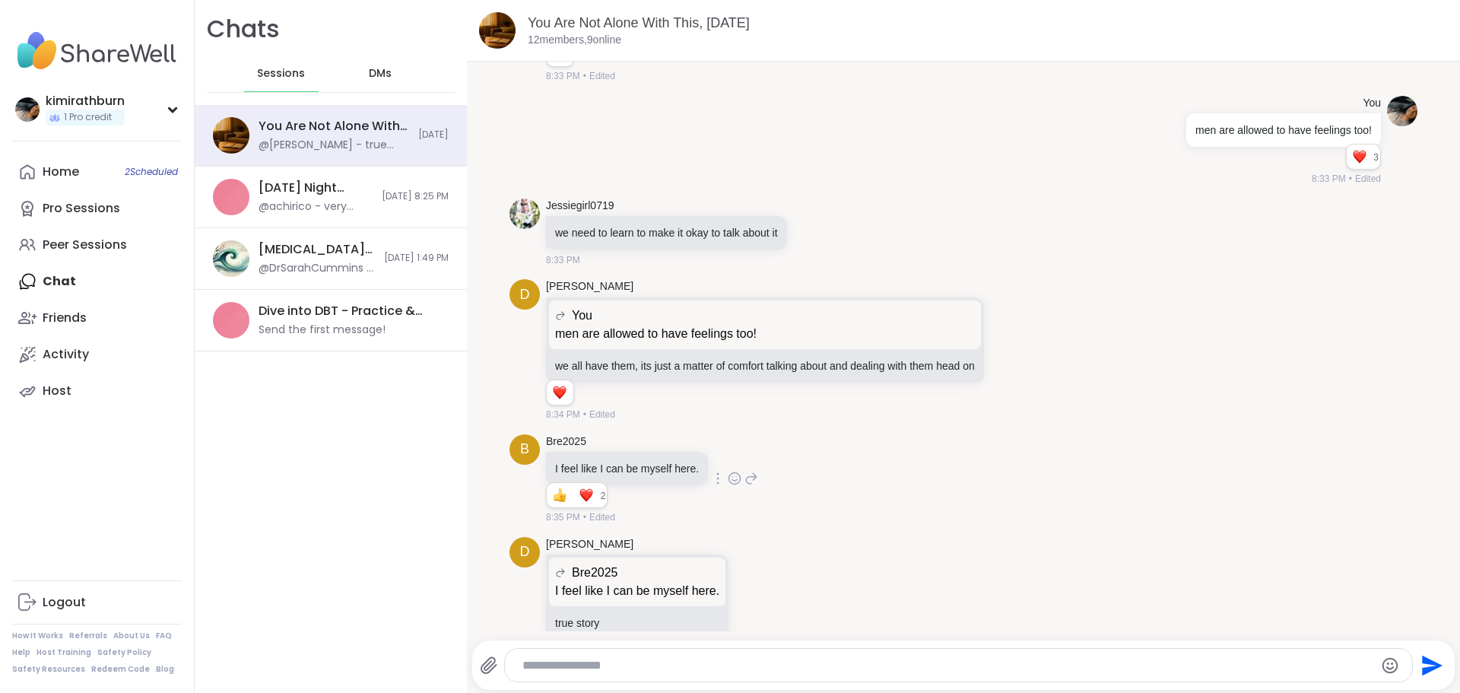
scroll to position [8698, 0]
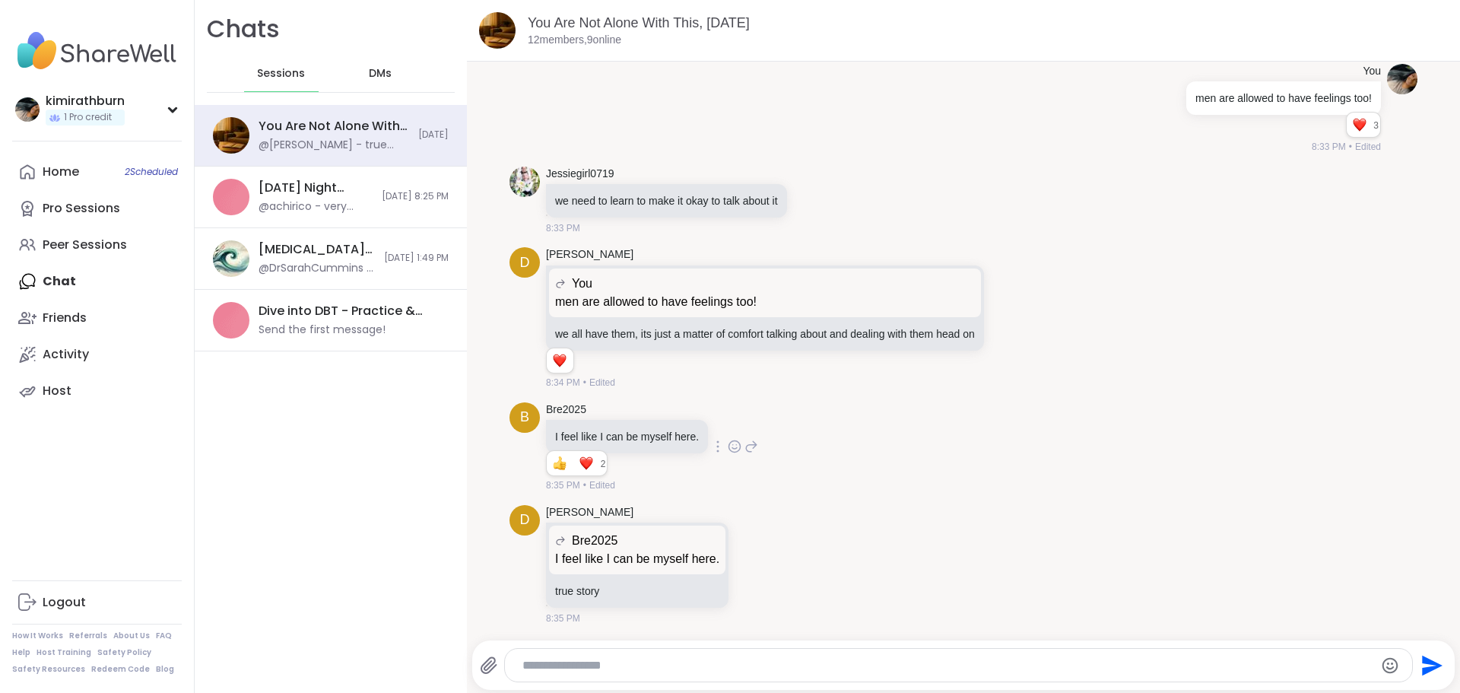
click at [747, 579] on div "[PERSON_NAME] Bre2025 I feel like I can be myself here. I feel like I can be my…" at bounding box center [662, 565] width 233 height 121
click at [767, 557] on icon at bounding box center [772, 564] width 14 height 18
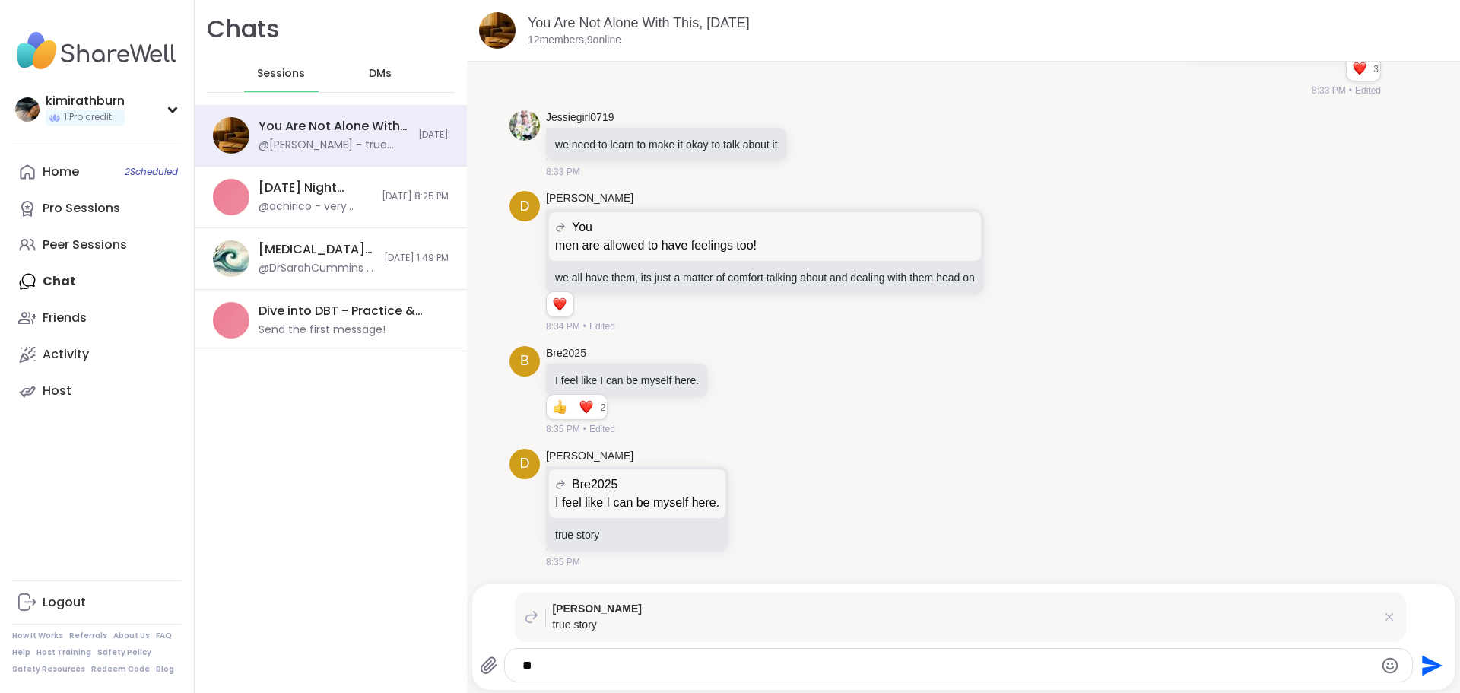
type textarea "*"
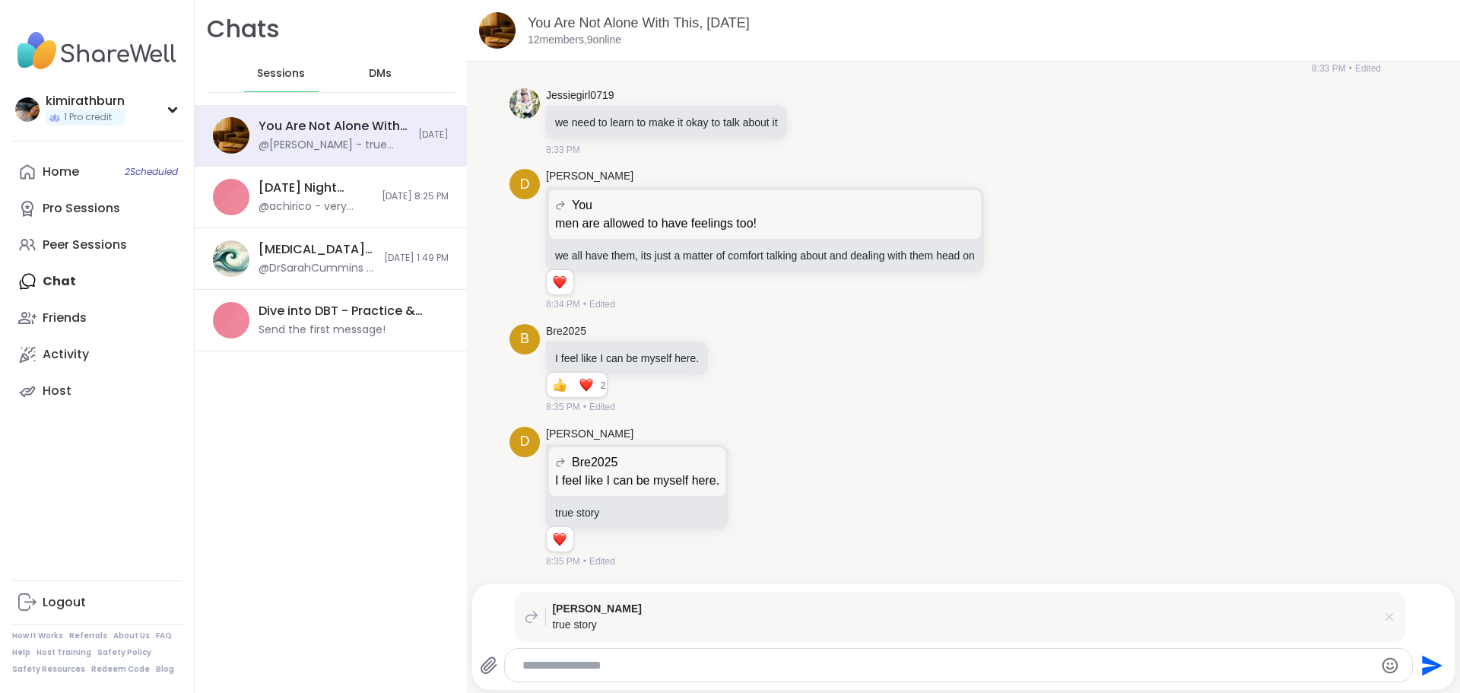
click at [1382, 616] on icon at bounding box center [1389, 616] width 15 height 15
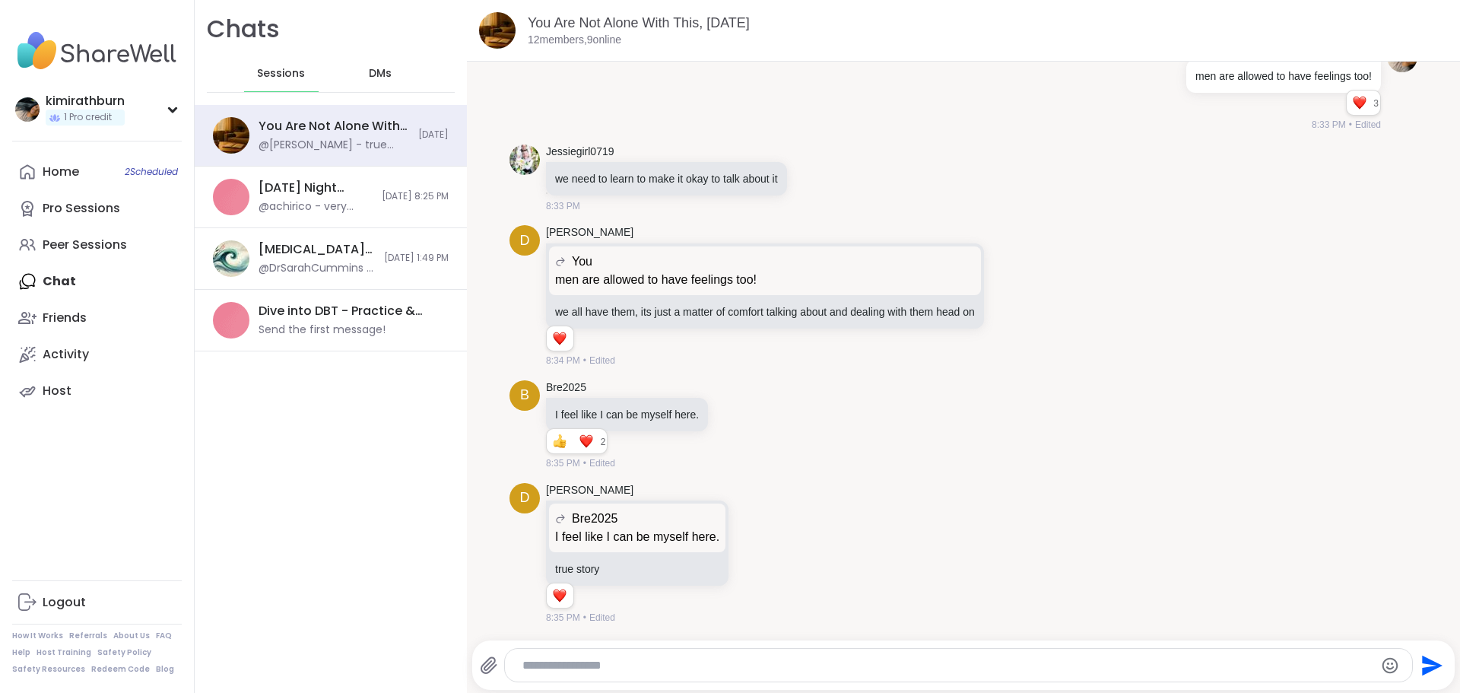
scroll to position [8720, 0]
click at [748, 421] on icon at bounding box center [751, 424] width 14 height 18
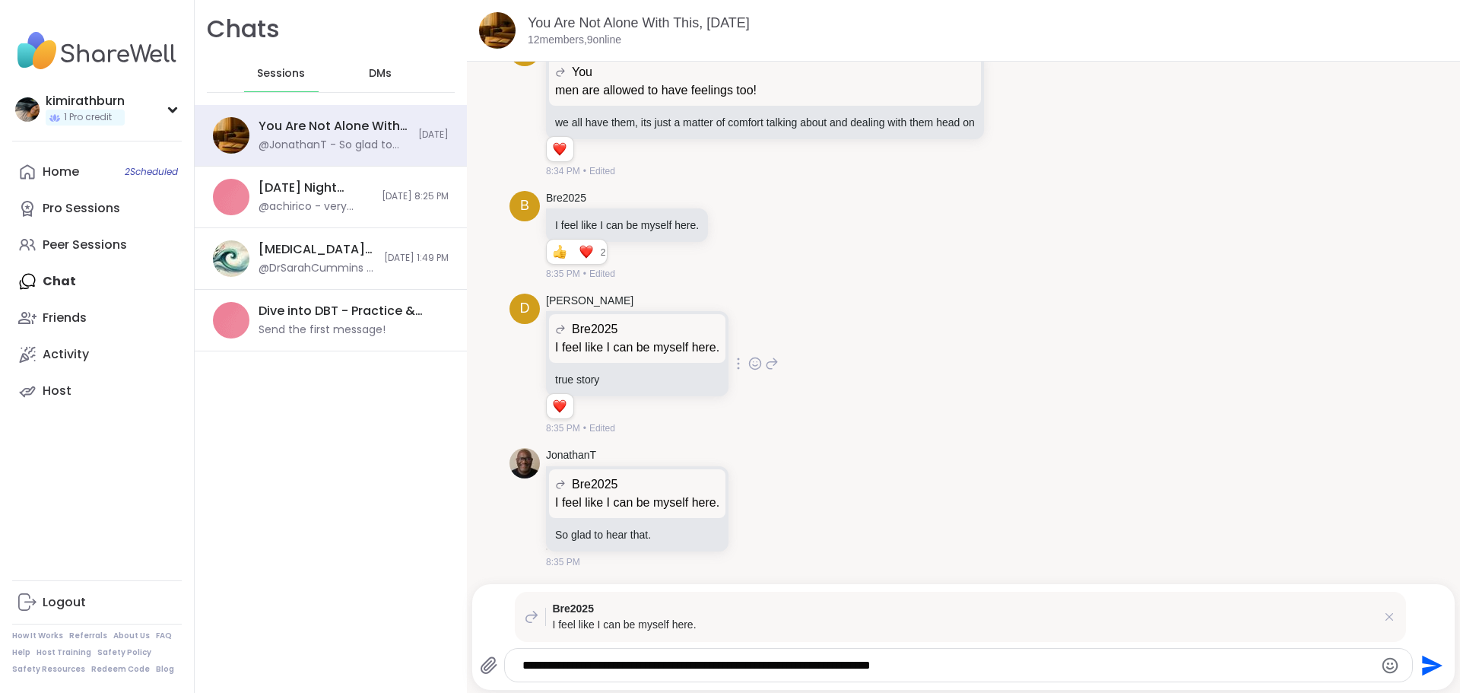
scroll to position [8931, 0]
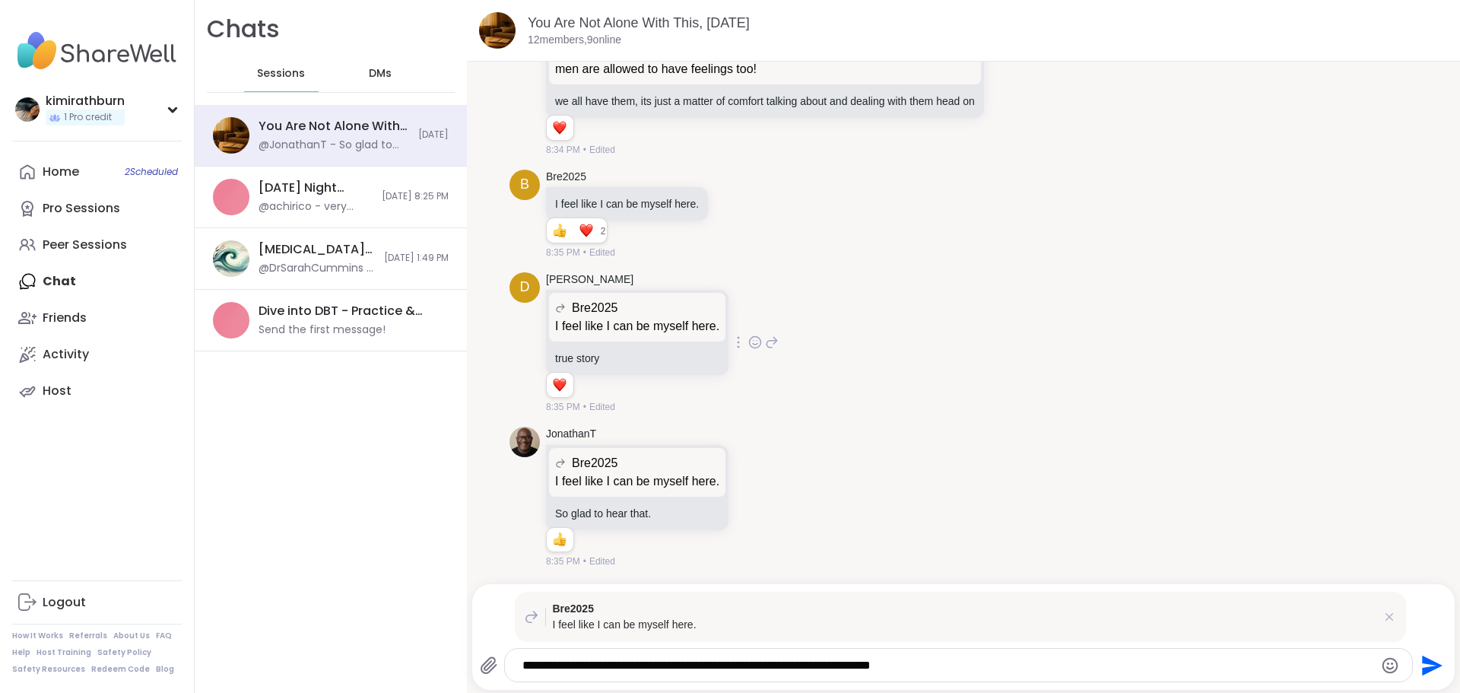
type textarea "**********"
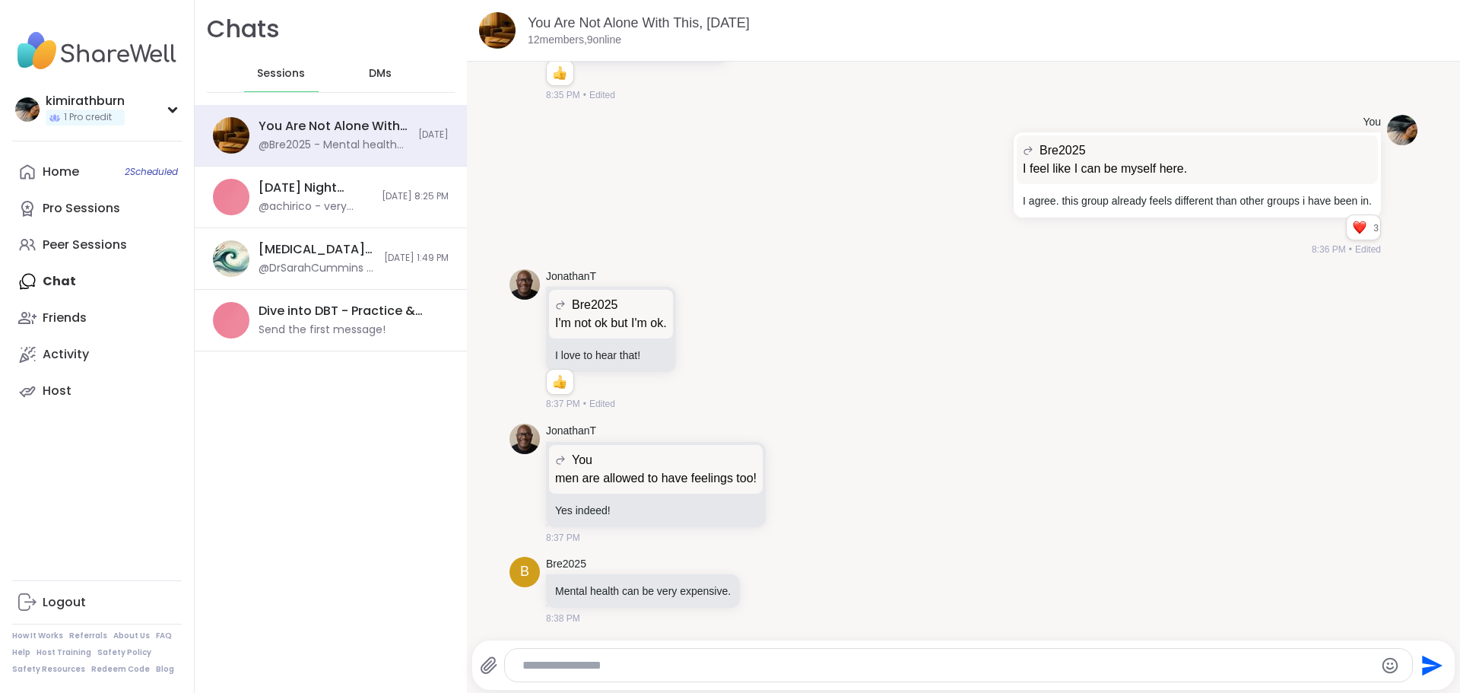
scroll to position [9507, 0]
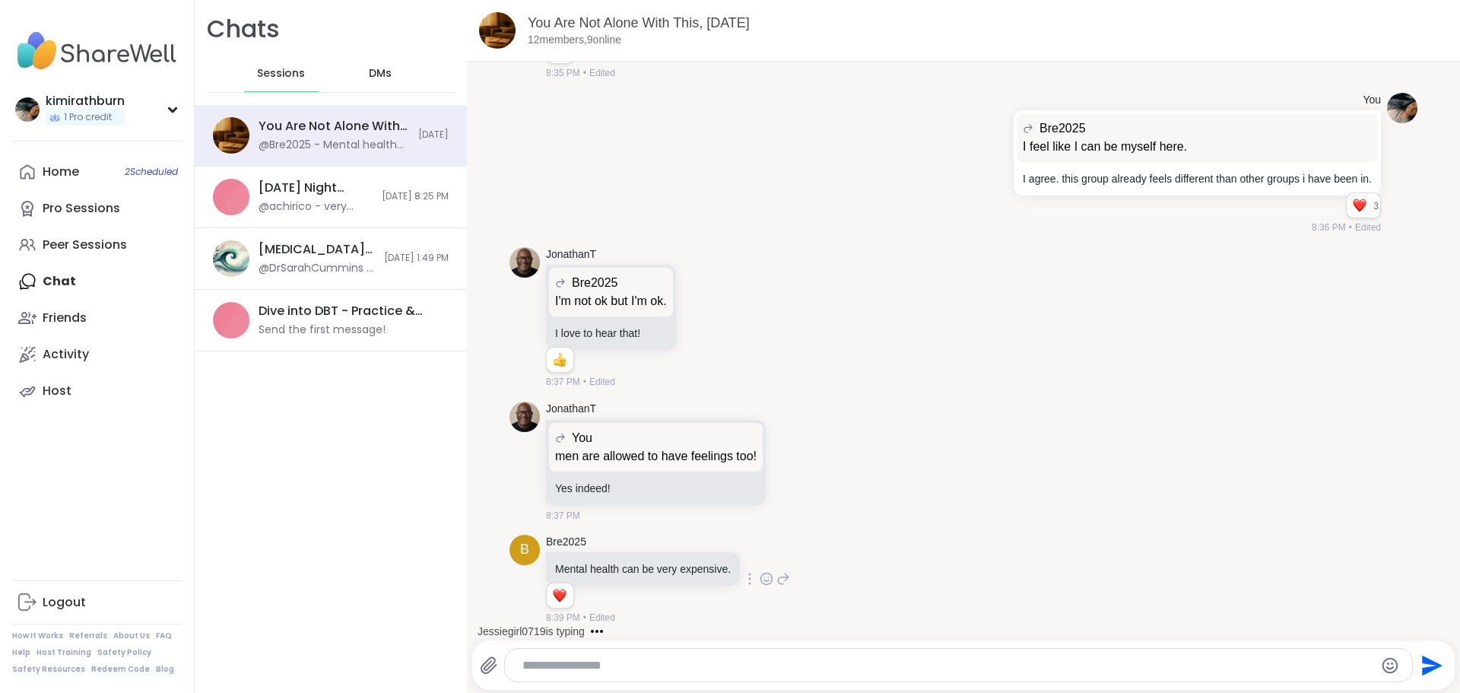
click at [761, 581] on icon at bounding box center [766, 578] width 11 height 11
click at [640, 559] on div "Select Reaction: Heart" at bounding box center [646, 555] width 14 height 14
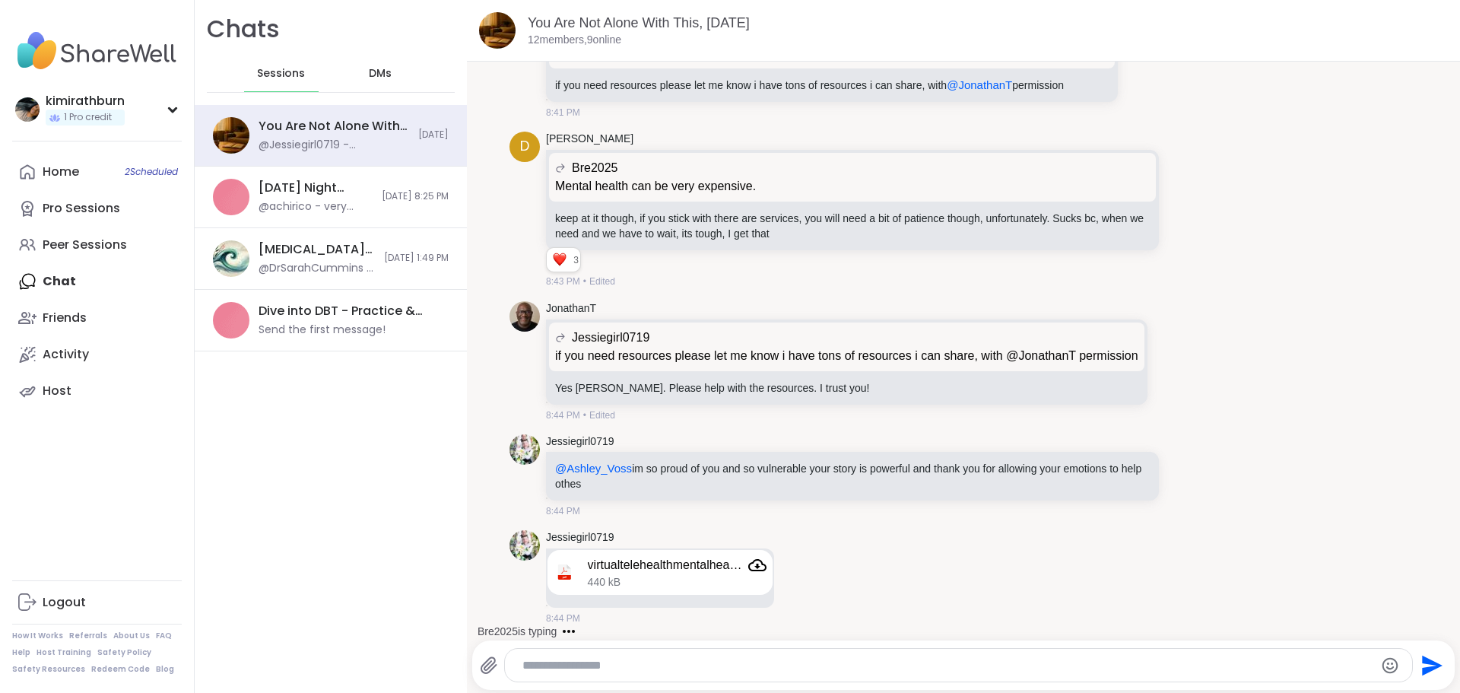
scroll to position [10672, 0]
click at [1179, 202] on icon at bounding box center [1186, 209] width 14 height 15
click at [1058, 179] on div "Select Reaction: Heart" at bounding box center [1065, 186] width 14 height 14
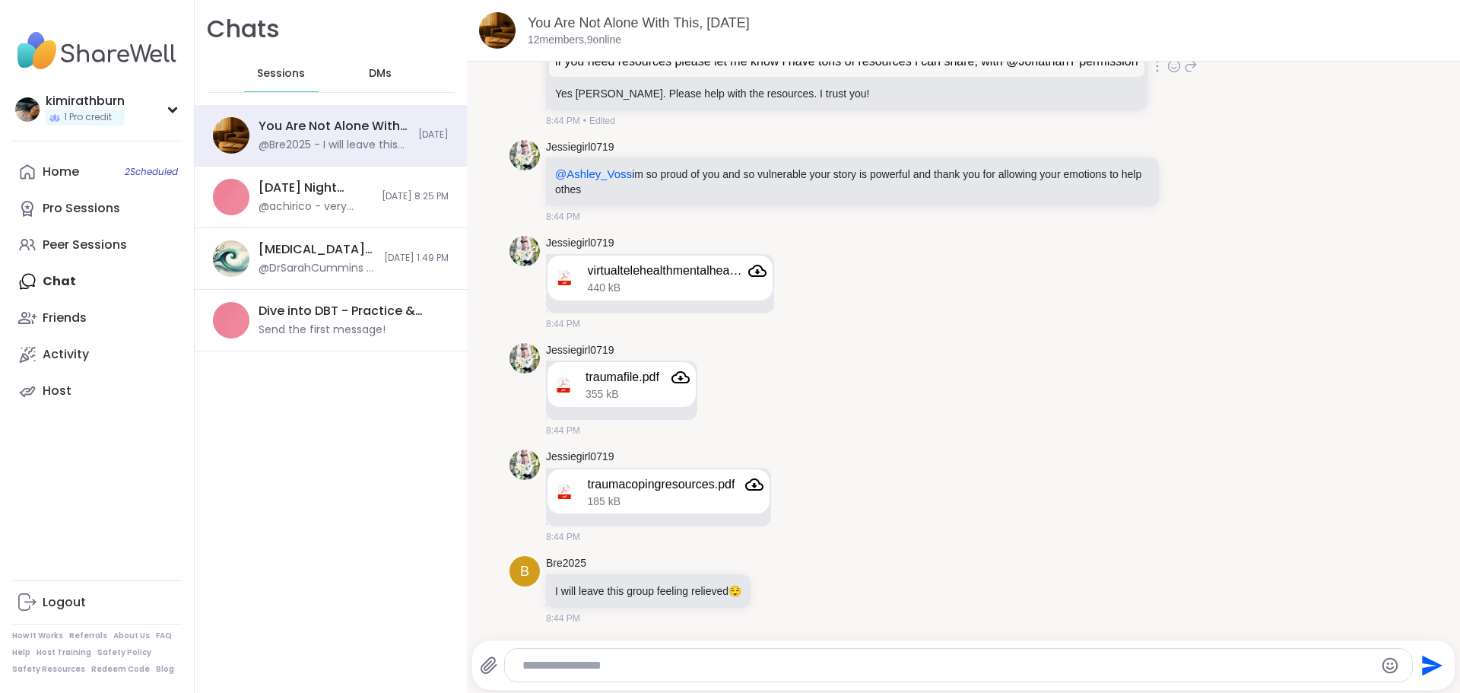
scroll to position [10967, 0]
click at [783, 586] on icon at bounding box center [777, 590] width 14 height 15
click at [657, 563] on div "Select Reaction: Heart" at bounding box center [656, 566] width 14 height 14
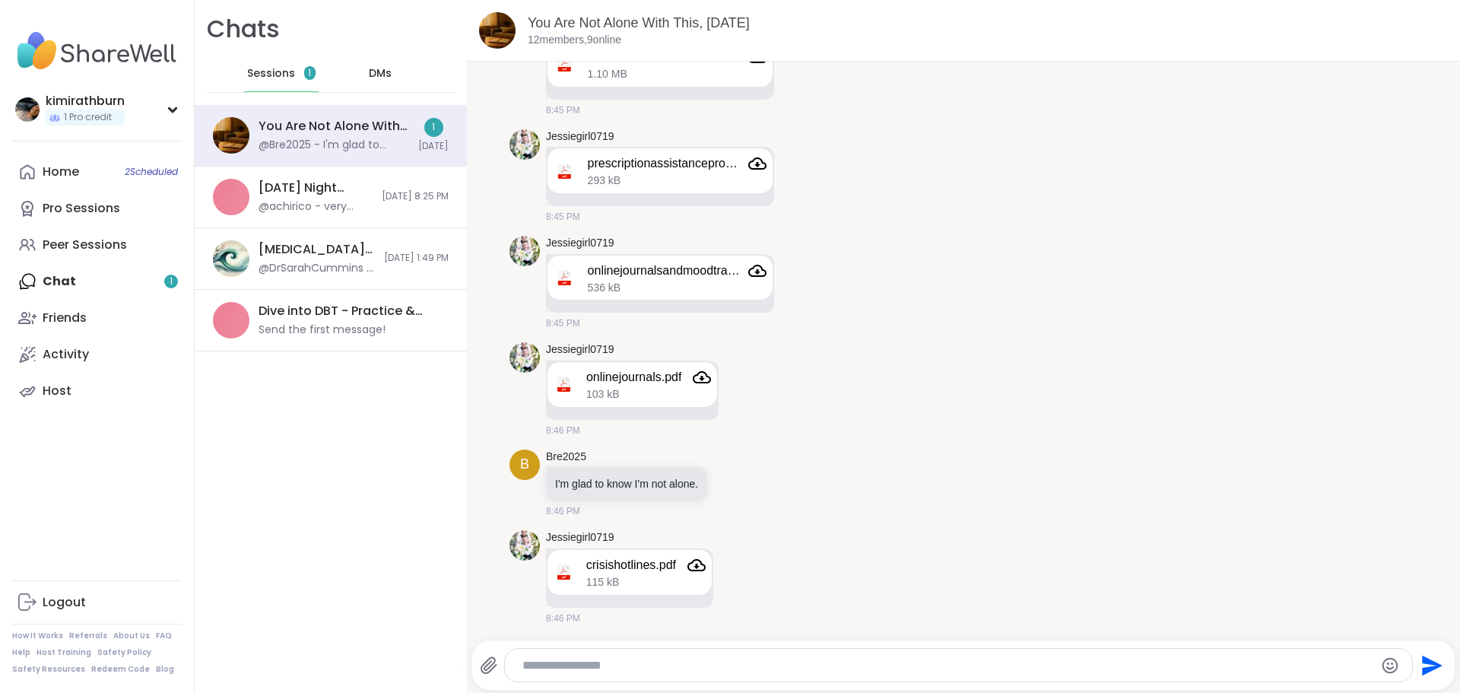
scroll to position [11625, 0]
click at [733, 478] on icon at bounding box center [734, 482] width 14 height 15
click at [607, 467] on button "Select Reaction: Heart" at bounding box center [613, 458] width 30 height 30
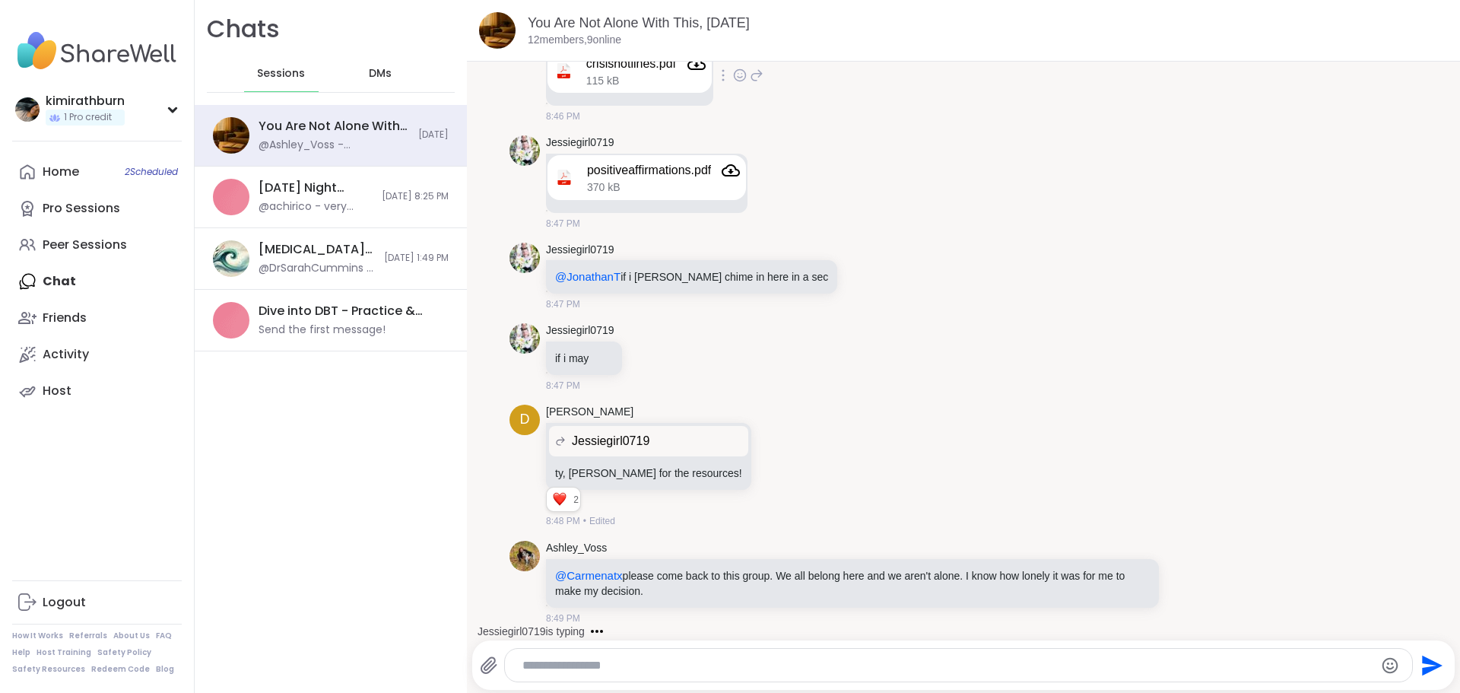
scroll to position [12148, 0]
click at [1179, 585] on icon at bounding box center [1186, 581] width 14 height 15
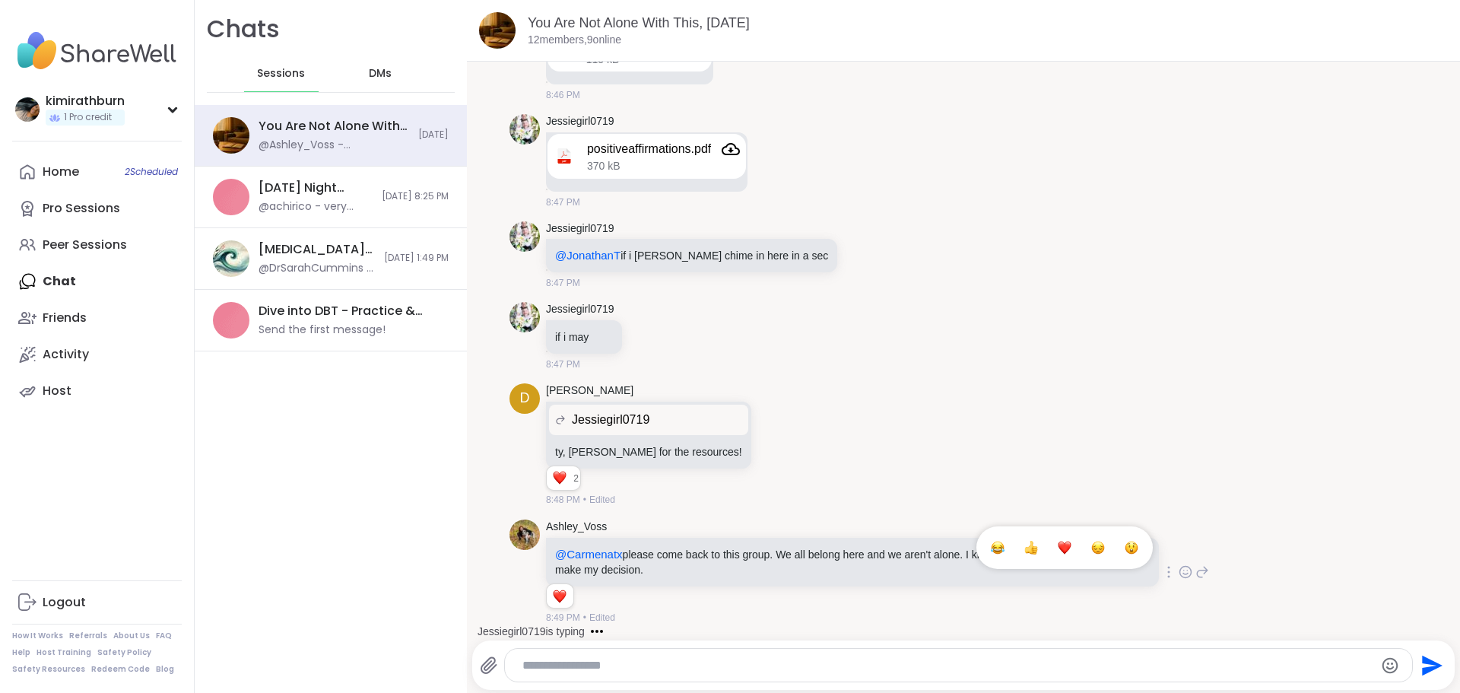
scroll to position [12170, 0]
click at [1058, 554] on span "Select Reaction: Heart" at bounding box center [1065, 547] width 14 height 15
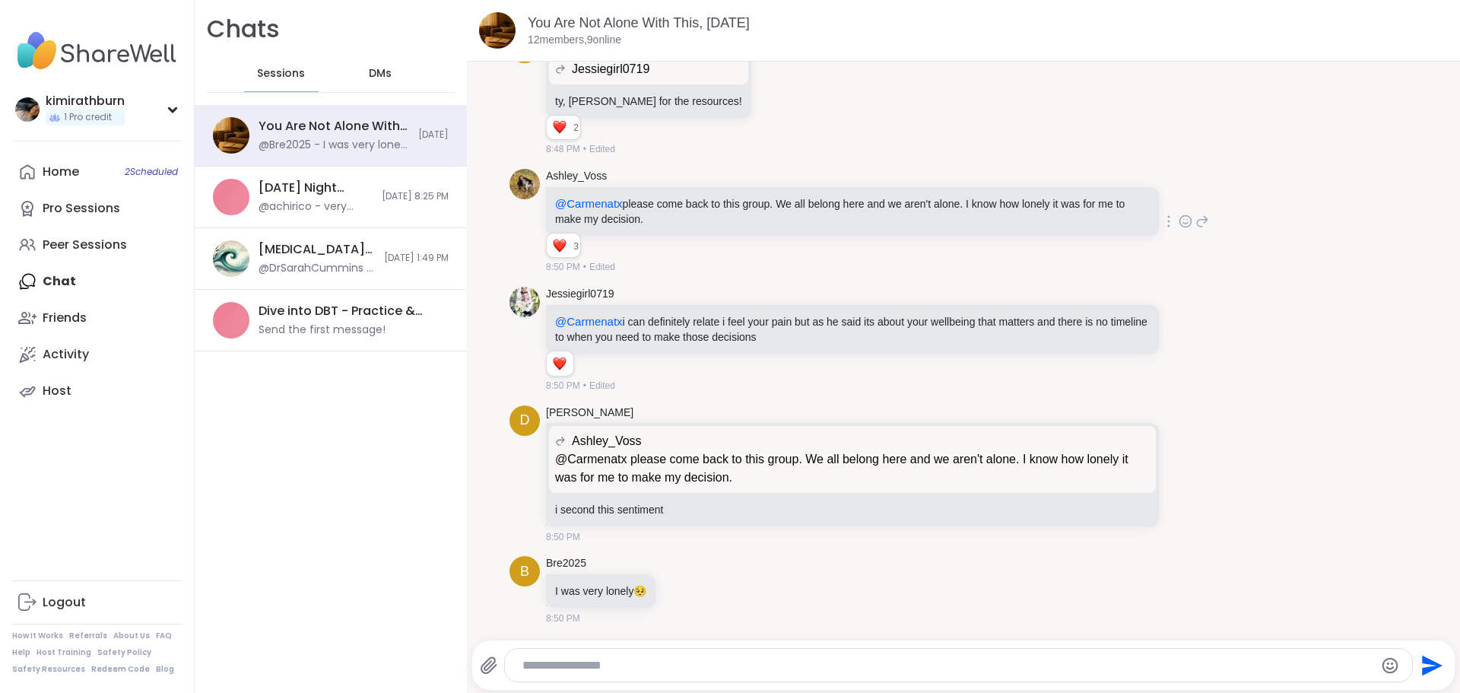
scroll to position [12520, 0]
click at [686, 588] on icon at bounding box center [682, 589] width 14 height 15
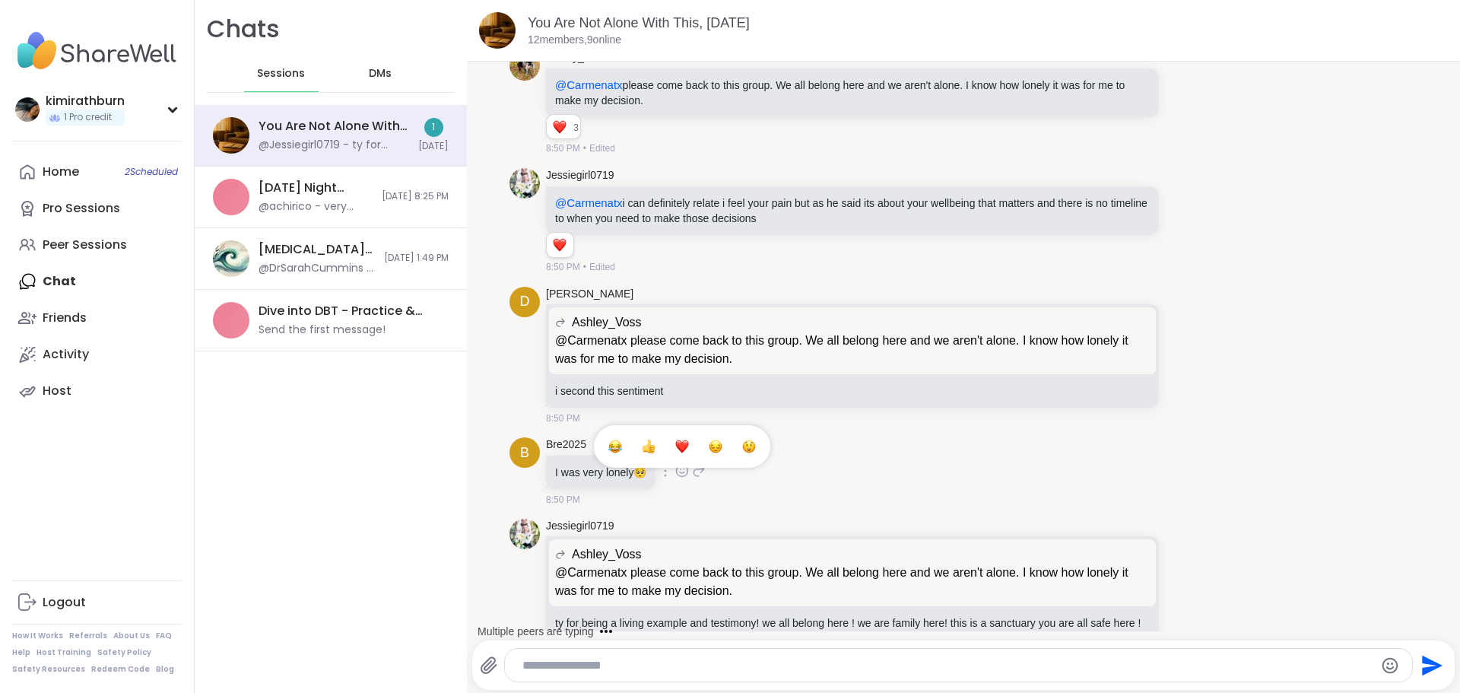
click at [729, 606] on div "@Carmenatx please come back to this group. We all belong here and we aren't alo…" at bounding box center [852, 622] width 613 height 33
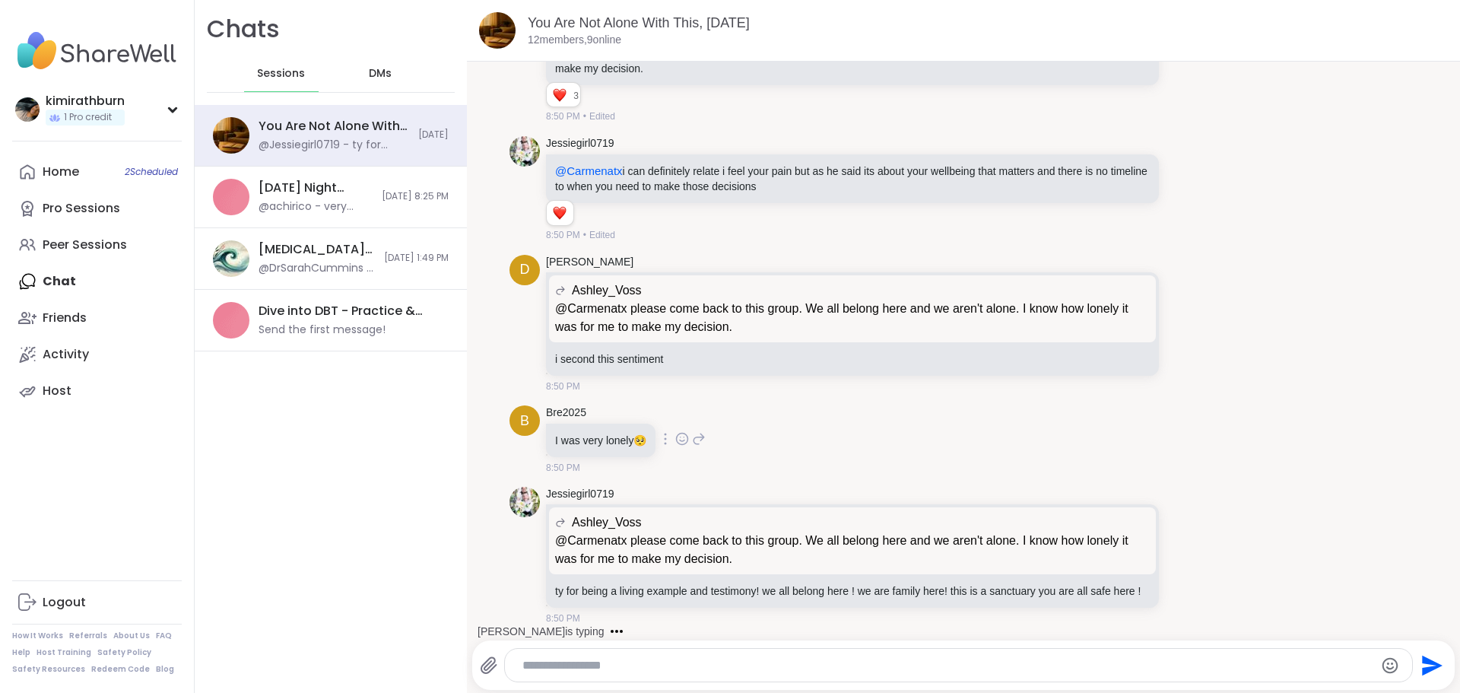
click at [680, 431] on icon at bounding box center [682, 438] width 14 height 15
click at [717, 408] on div "Select Reaction: Sad" at bounding box center [716, 415] width 14 height 14
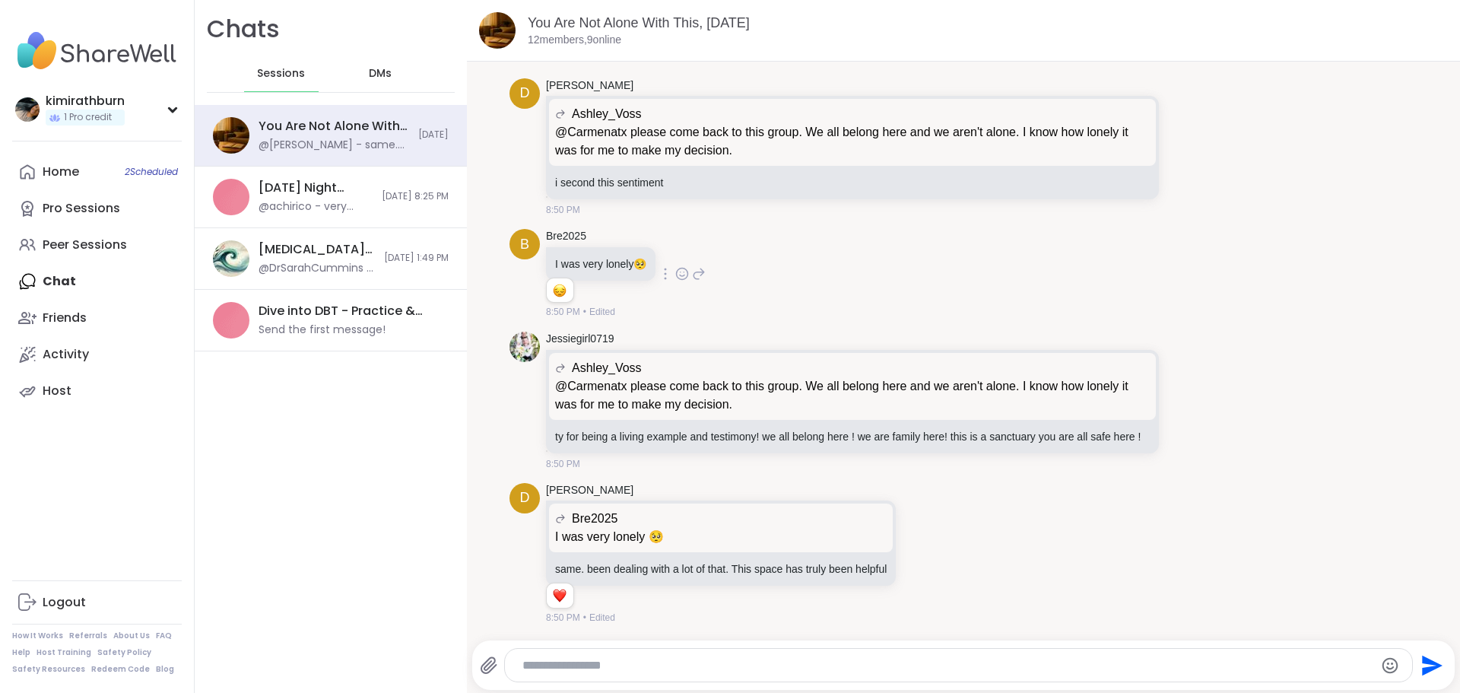
scroll to position [12862, 0]
click at [919, 551] on icon at bounding box center [923, 552] width 14 height 15
click at [804, 530] on div "Select Reaction: Heart" at bounding box center [802, 529] width 14 height 14
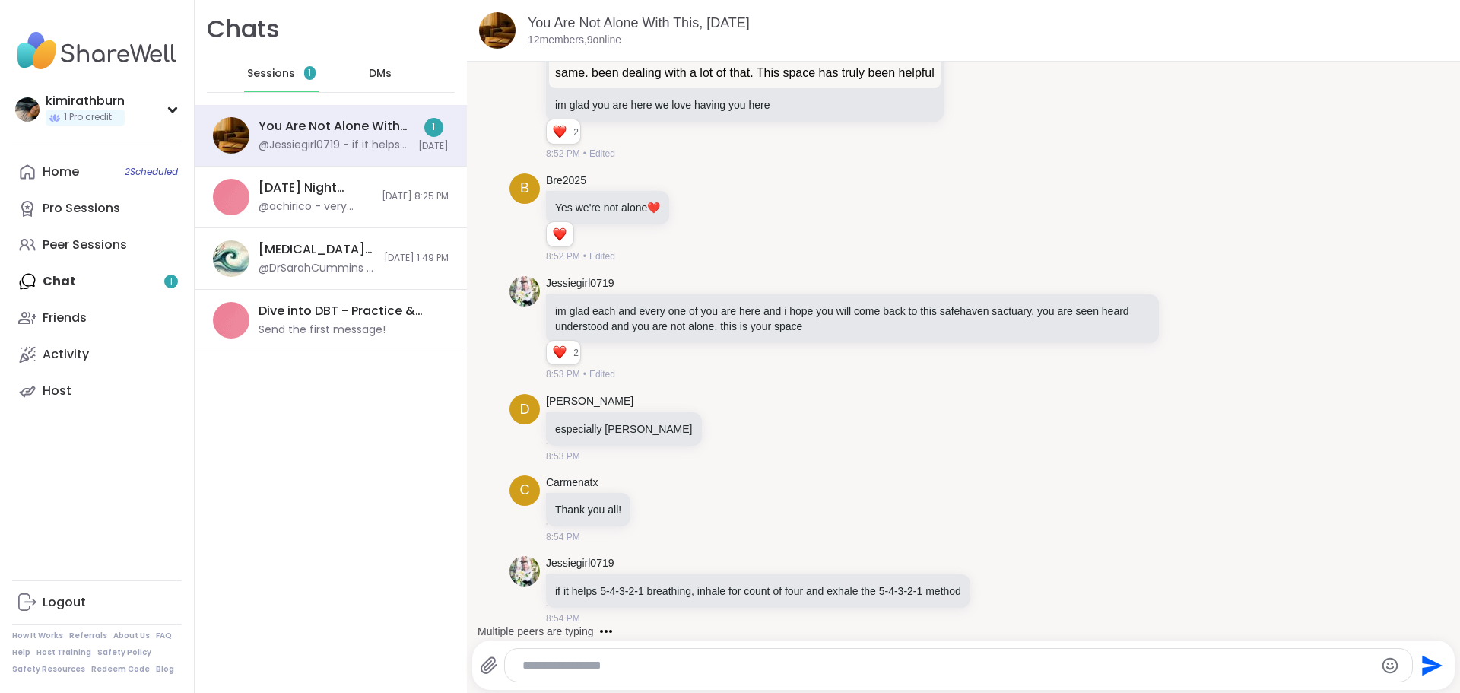
scroll to position [13503, 0]
click at [1004, 594] on icon at bounding box center [997, 590] width 14 height 15
click at [891, 570] on button "Select Reaction: Heart" at bounding box center [876, 566] width 30 height 30
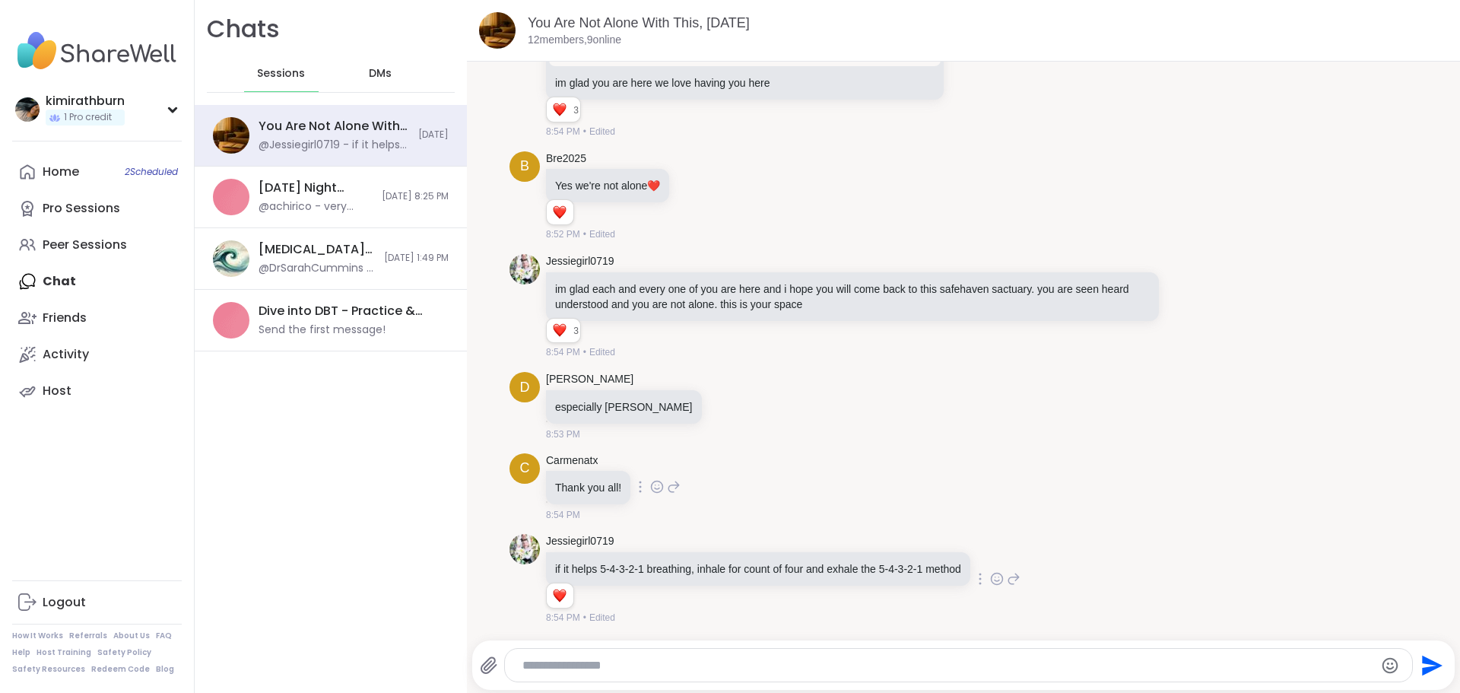
click at [656, 487] on icon at bounding box center [657, 486] width 14 height 15
click at [650, 463] on div "Select Reaction: Heart" at bounding box center [657, 463] width 14 height 14
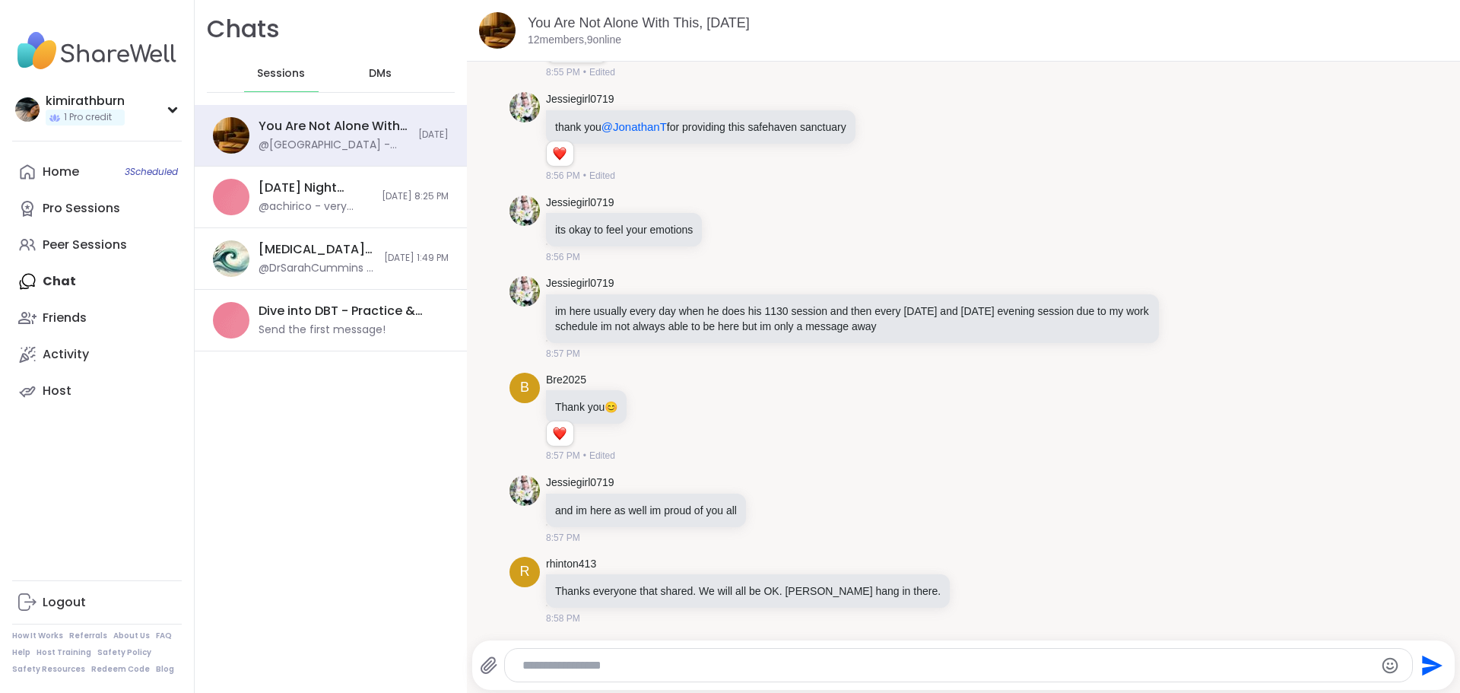
scroll to position [14157, 0]
